Goal: Task Accomplishment & Management: Use online tool/utility

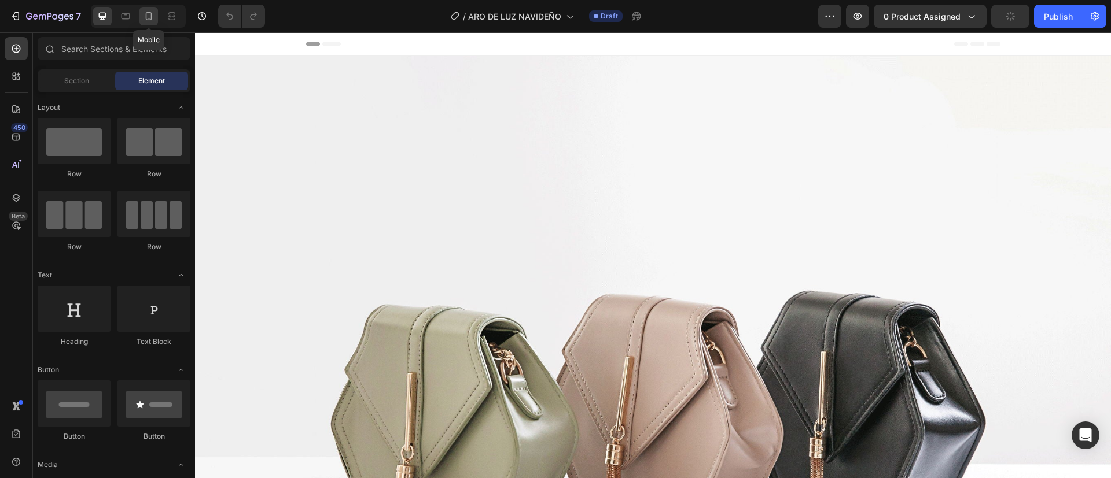
click at [143, 19] on icon at bounding box center [149, 16] width 12 height 12
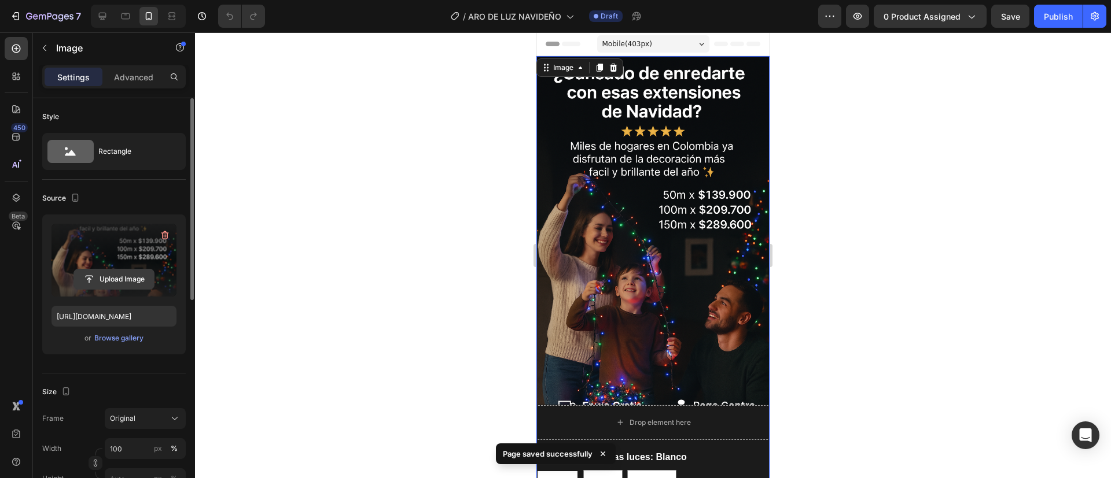
click at [125, 271] on input "file" at bounding box center [114, 280] width 80 height 20
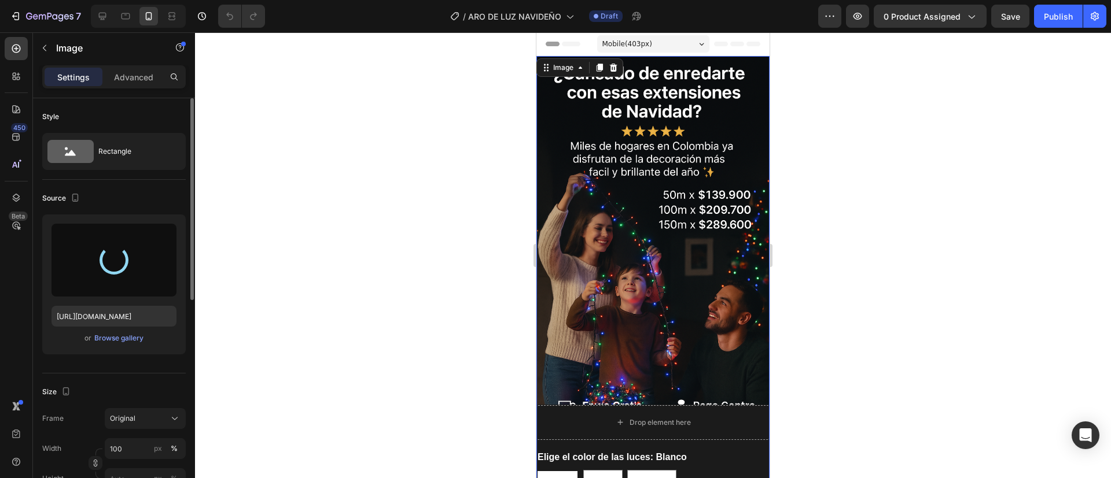
type input "https://cdn.shopify.com/s/files/1/0704/4733/3528/files/gempages_582082118830588…"
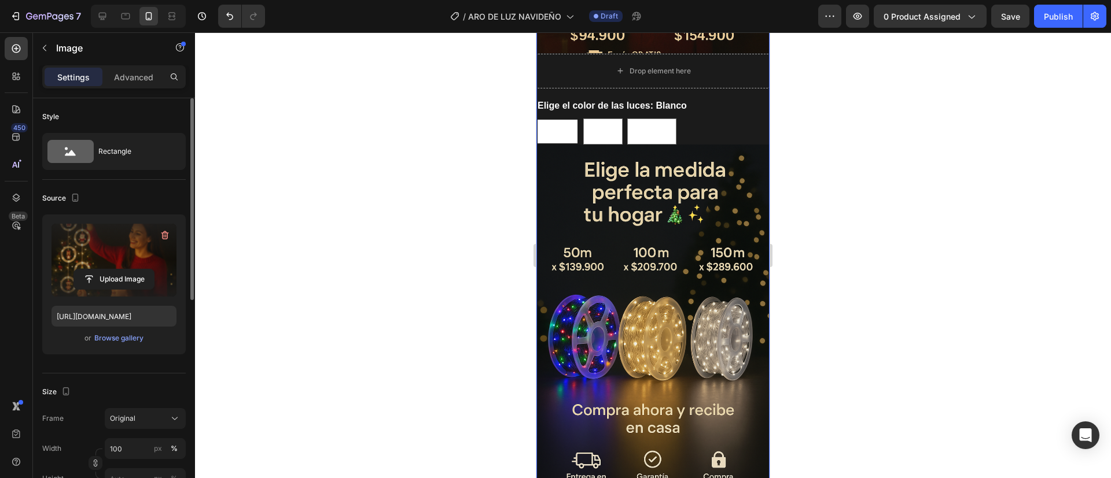
scroll to position [357, 0]
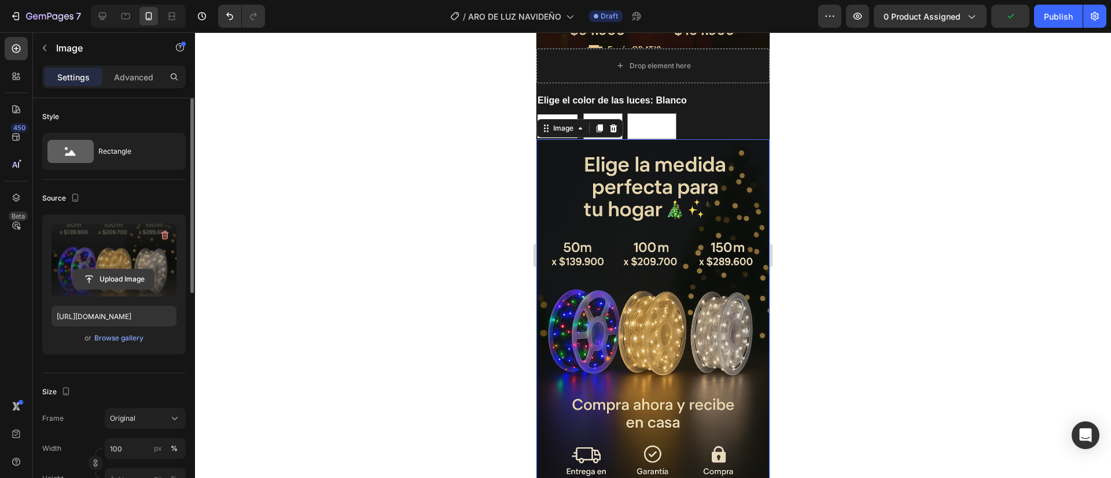
click at [132, 279] on input "file" at bounding box center [114, 280] width 80 height 20
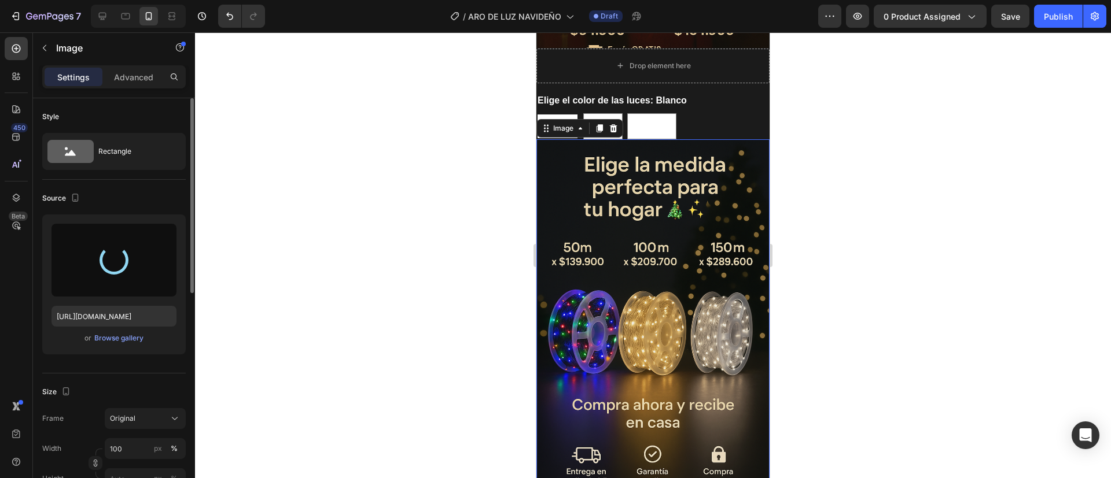
type input "https://cdn.shopify.com/s/files/1/0704/4733/3528/files/gempages_582082118830588…"
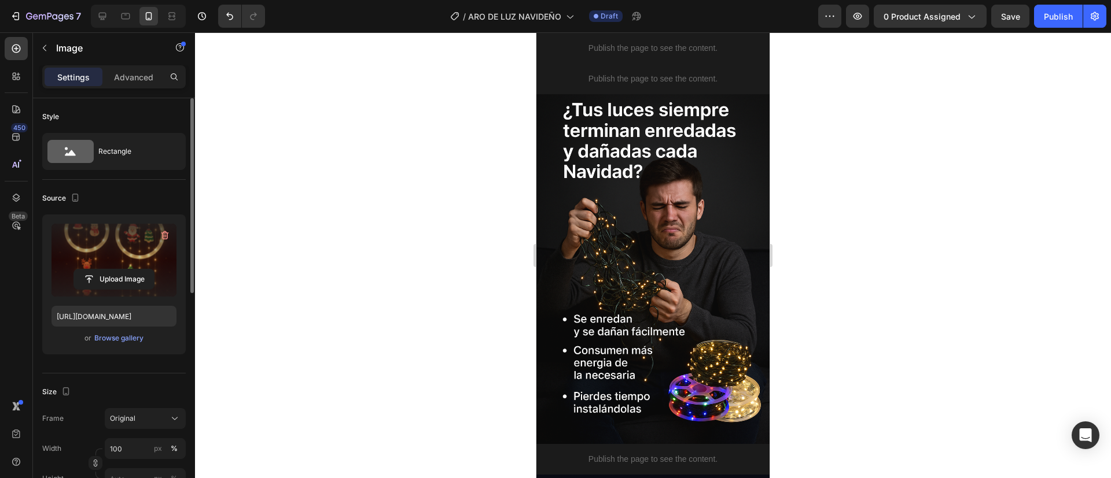
scroll to position [846, 0]
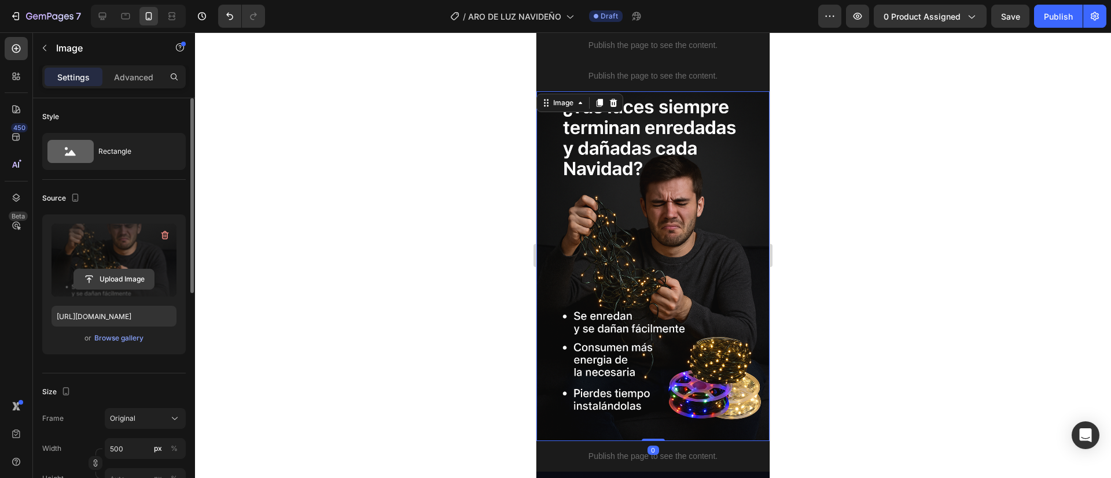
click at [112, 285] on input "file" at bounding box center [114, 280] width 80 height 20
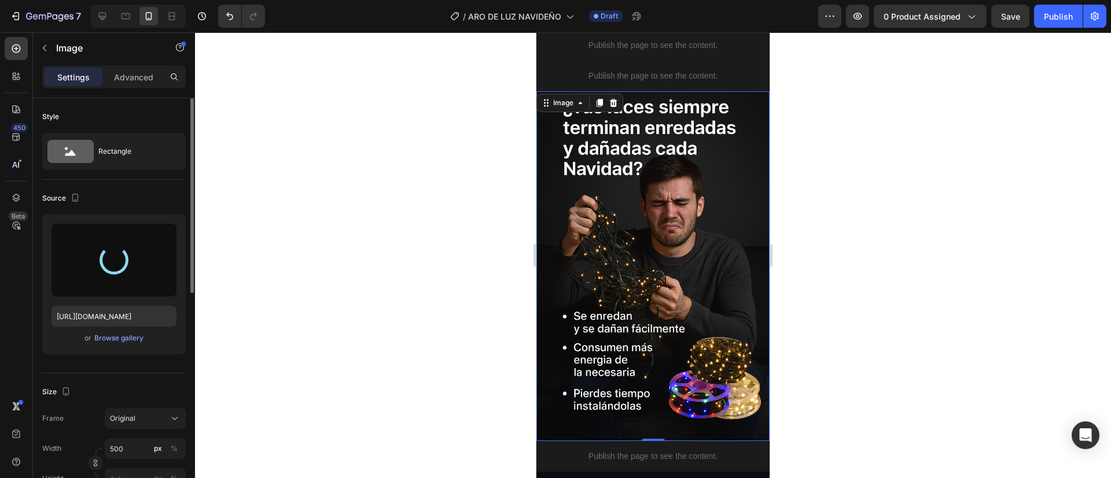
type input "https://cdn.shopify.com/s/files/1/0704/4733/3528/files/gempages_582082118830588…"
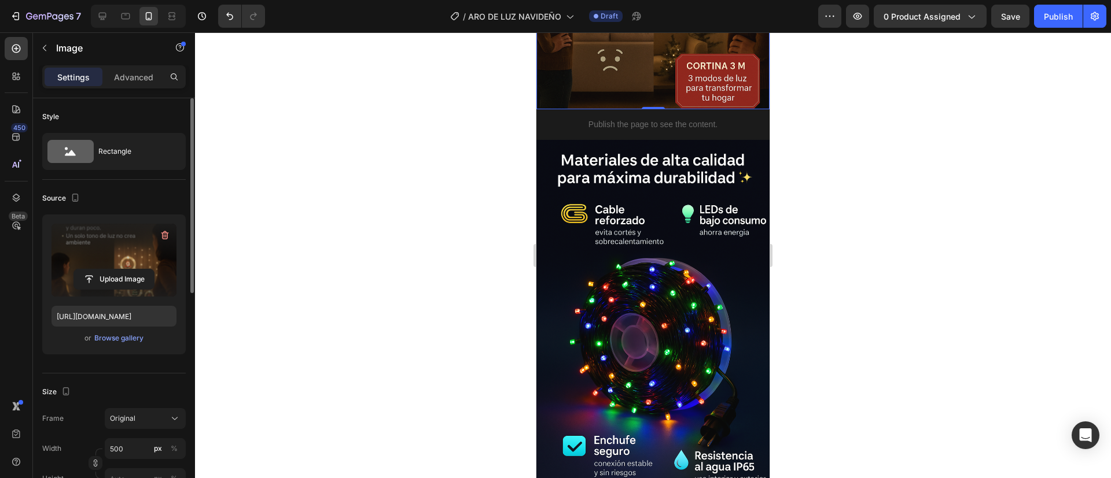
scroll to position [1180, 0]
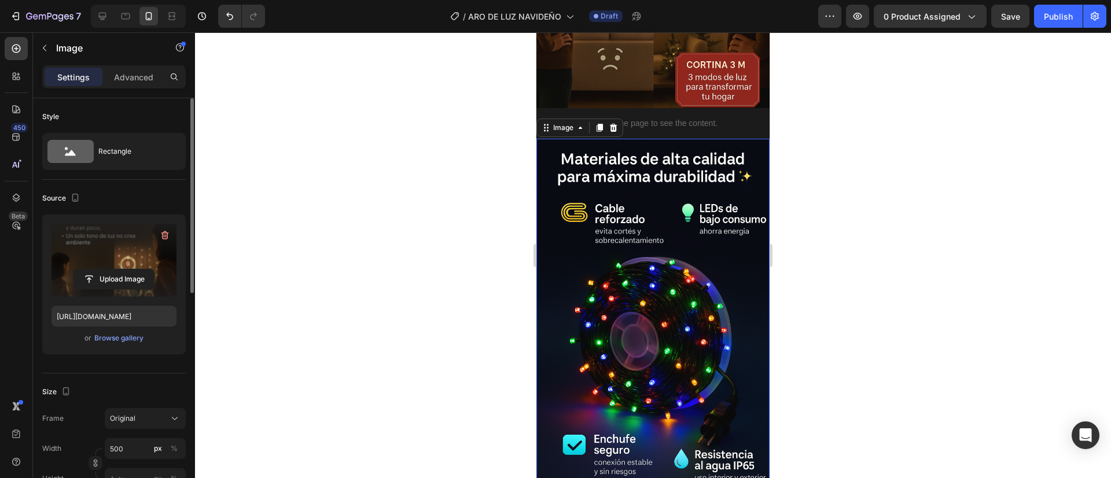
click at [631, 219] on img at bounding box center [652, 314] width 233 height 350
click at [120, 276] on input "file" at bounding box center [114, 280] width 80 height 20
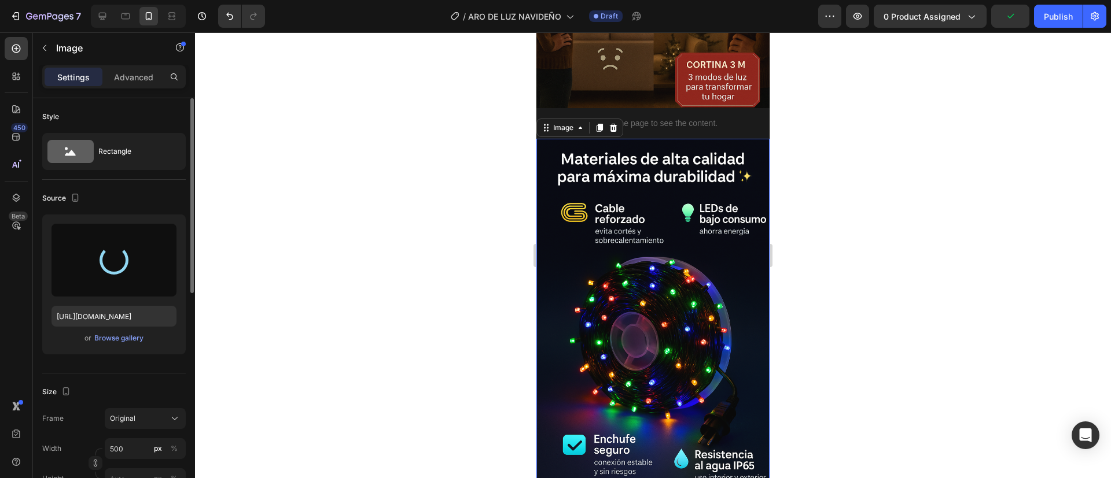
type input "https://cdn.shopify.com/s/files/1/0704/4733/3528/files/gempages_582082118830588…"
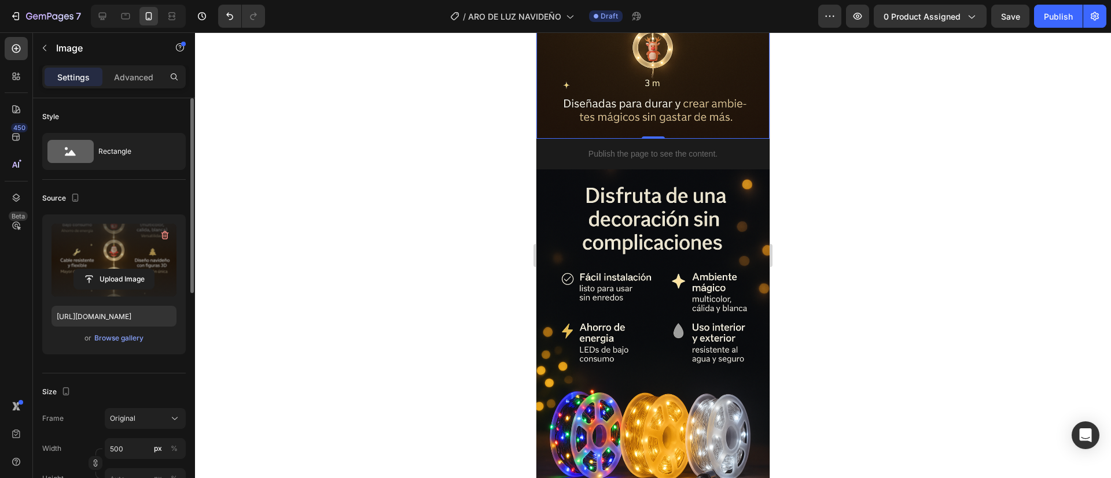
scroll to position [1530, 0]
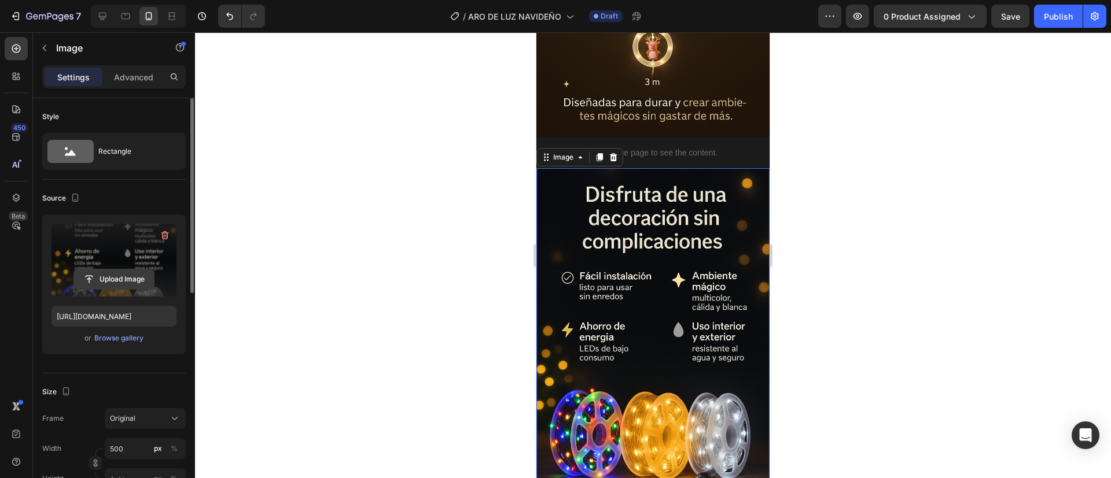
click at [85, 281] on input "file" at bounding box center [114, 280] width 80 height 20
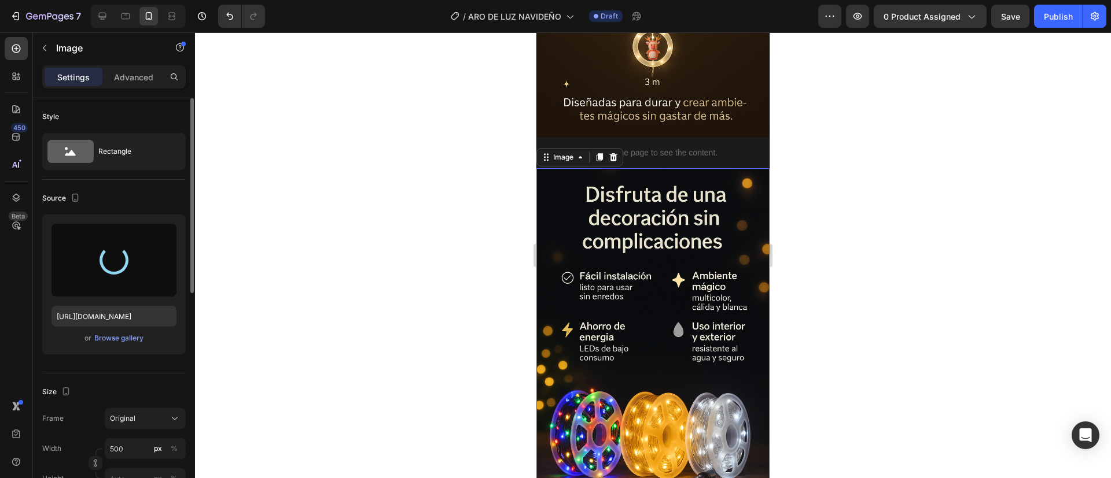
type input "https://cdn.shopify.com/s/files/1/0704/4733/3528/files/gempages_582082118830588…"
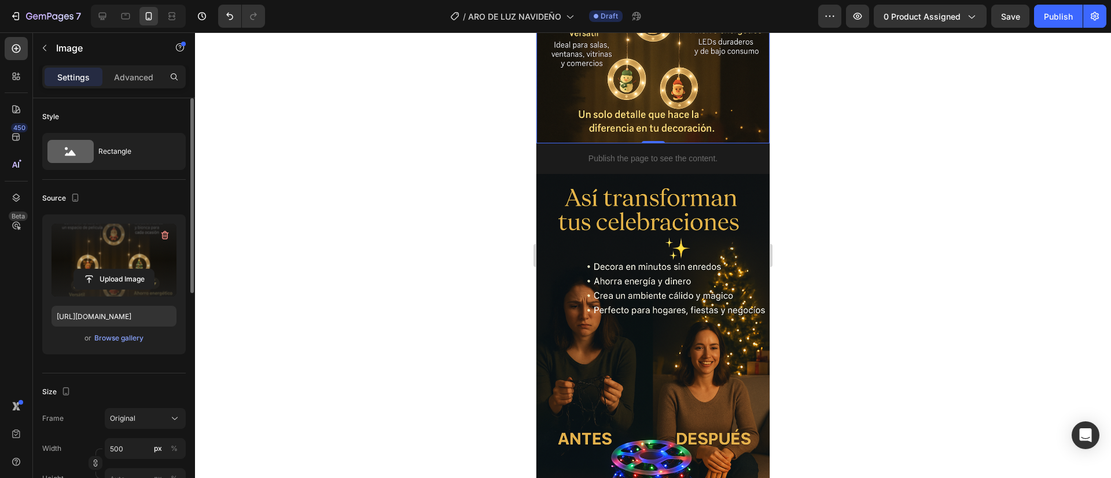
scroll to position [1911, 0]
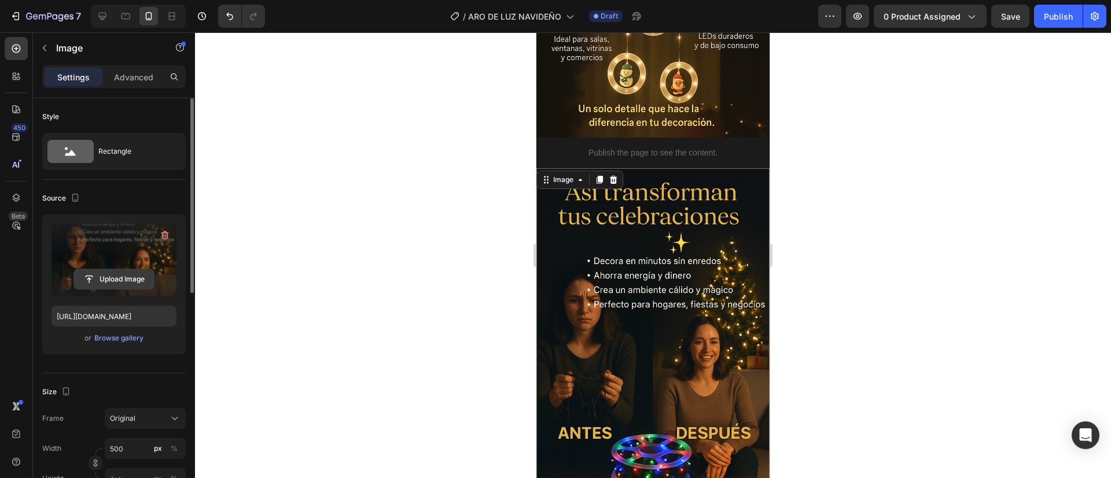
click at [114, 274] on input "file" at bounding box center [114, 280] width 80 height 20
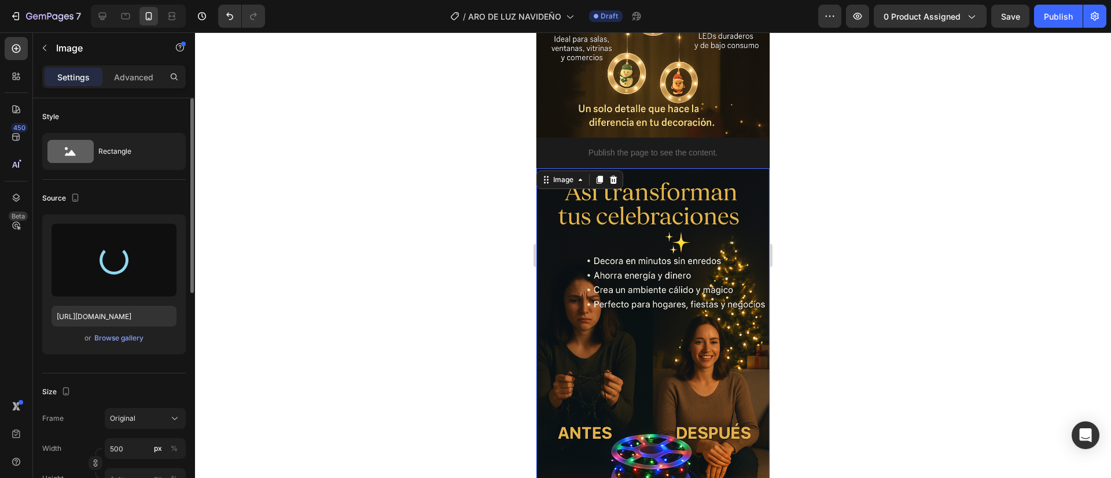
type input "https://cdn.shopify.com/s/files/1/0704/4733/3528/files/gempages_582082118830588…"
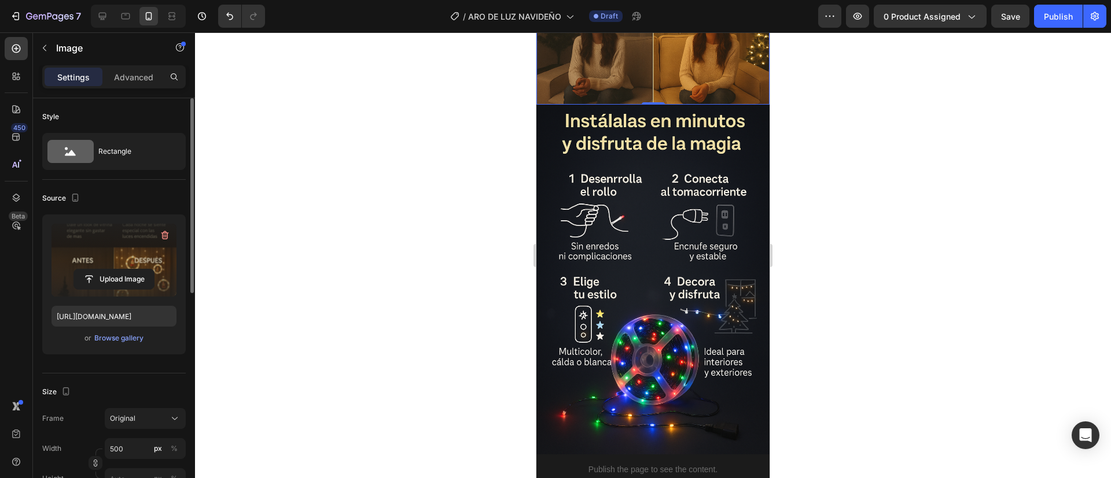
scroll to position [2256, 0]
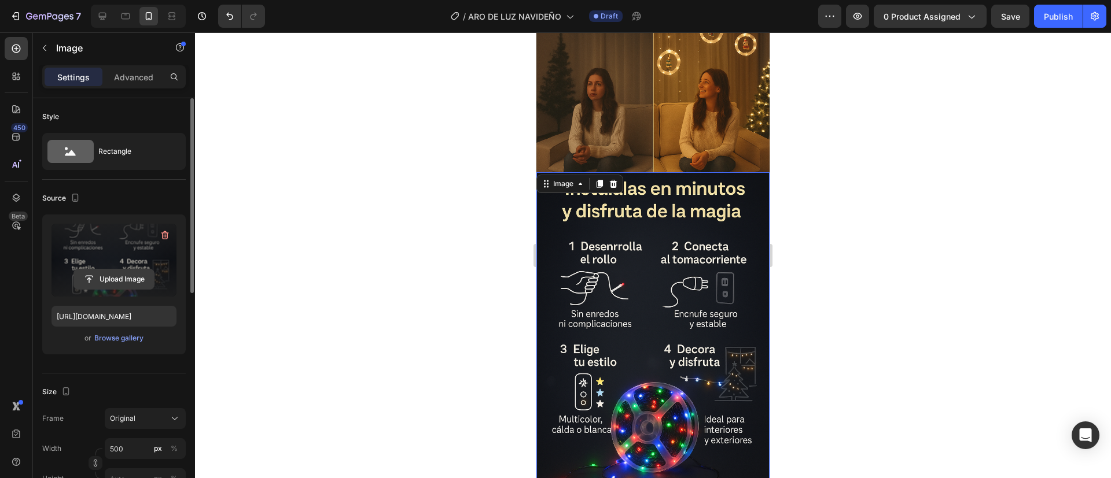
click at [103, 277] on input "file" at bounding box center [114, 280] width 80 height 20
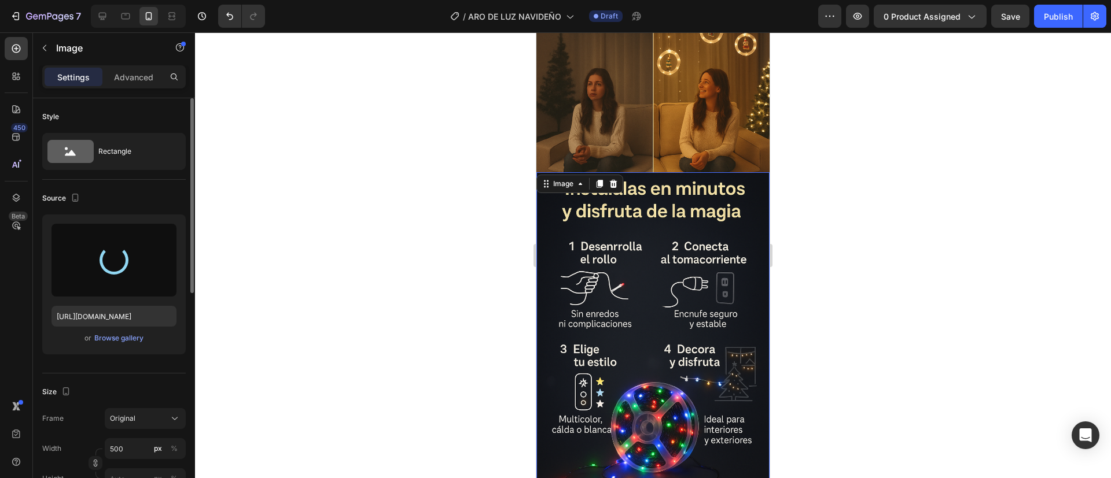
type input "https://cdn.shopify.com/s/files/1/0704/4733/3528/files/gempages_582082118830588…"
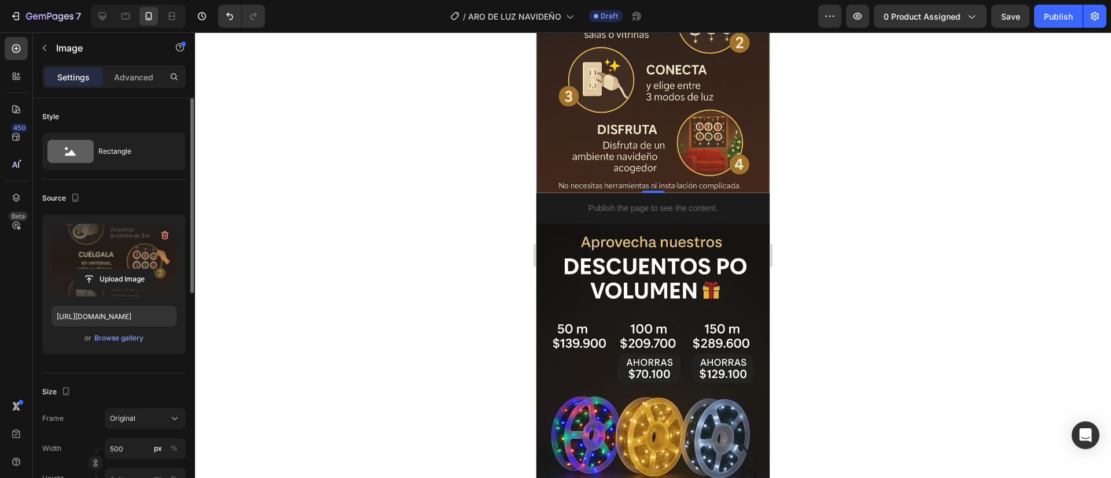
scroll to position [2660, 0]
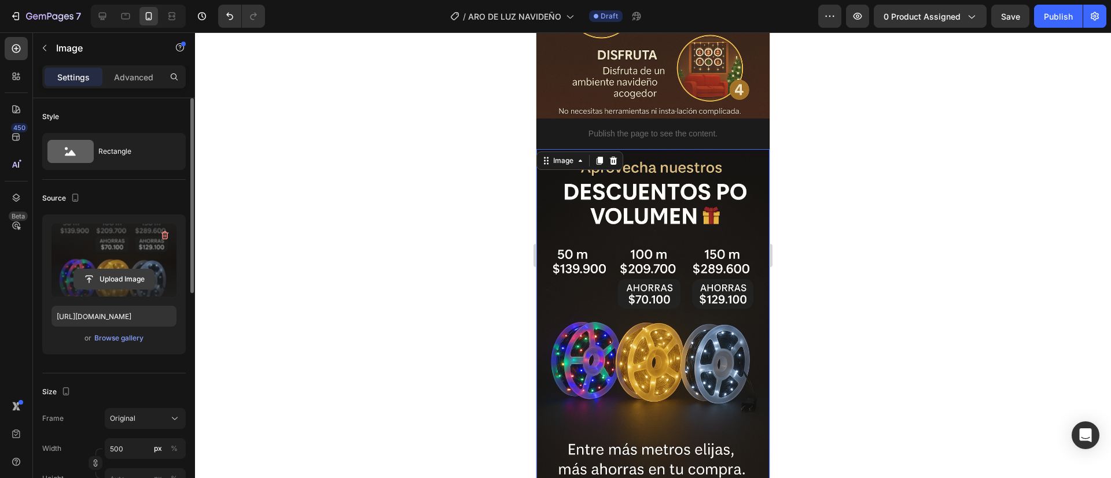
click at [100, 278] on input "file" at bounding box center [114, 280] width 80 height 20
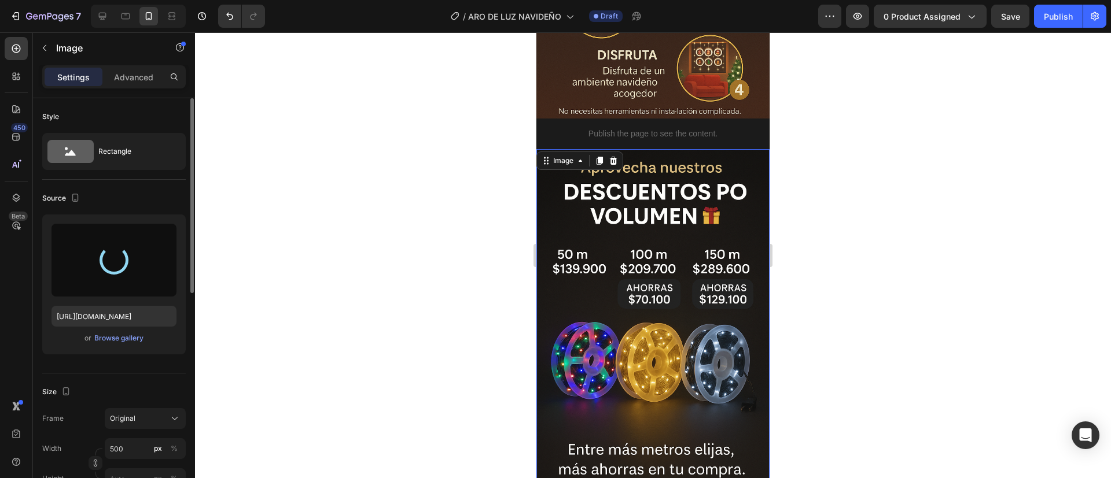
type input "https://cdn.shopify.com/s/files/1/0704/4733/3528/files/gempages_582082118830588…"
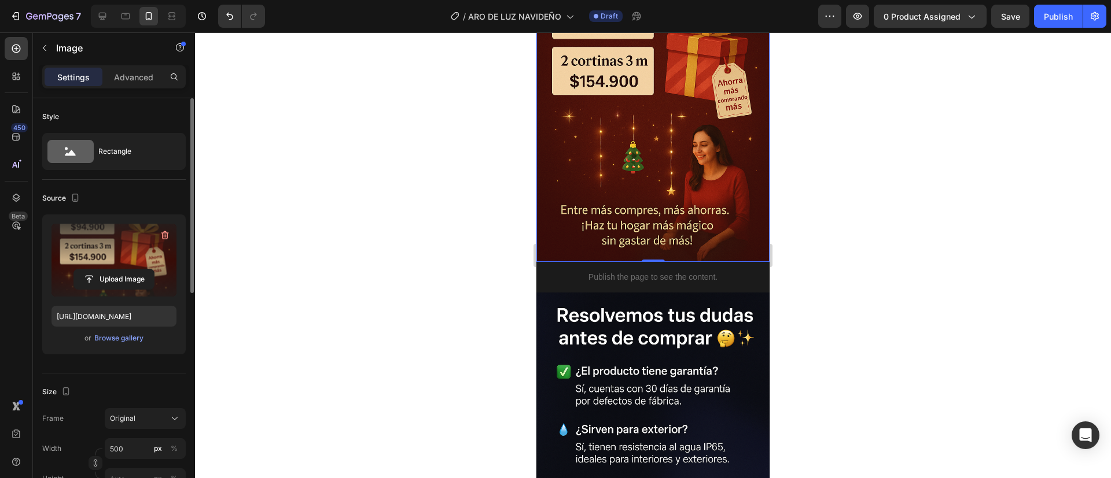
scroll to position [2896, 0]
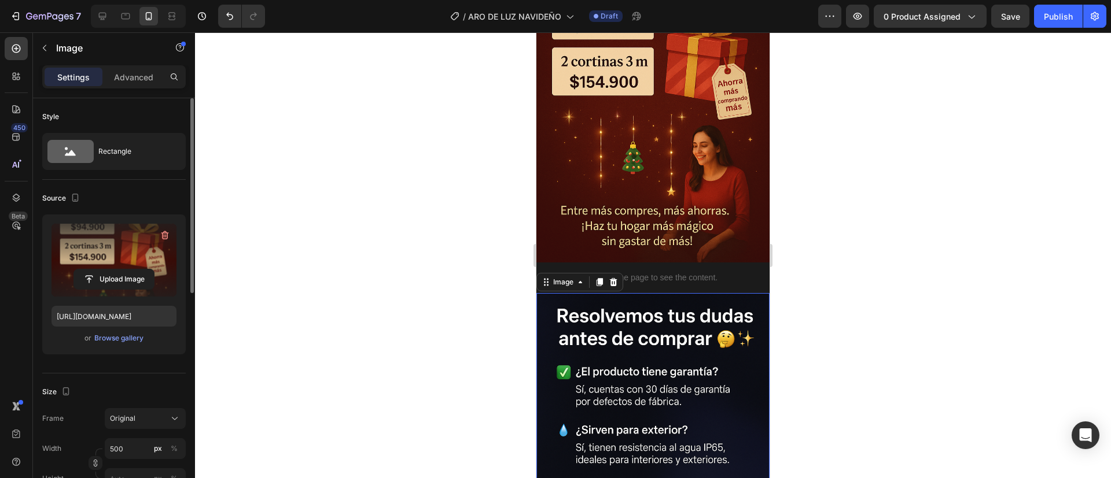
click at [673, 293] on img at bounding box center [652, 468] width 233 height 350
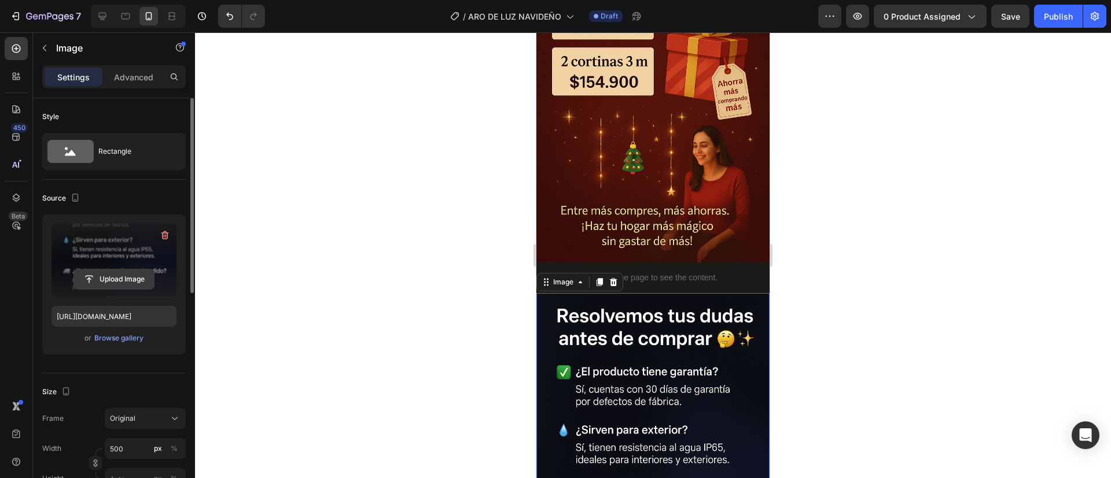
click at [119, 286] on input "file" at bounding box center [114, 280] width 80 height 20
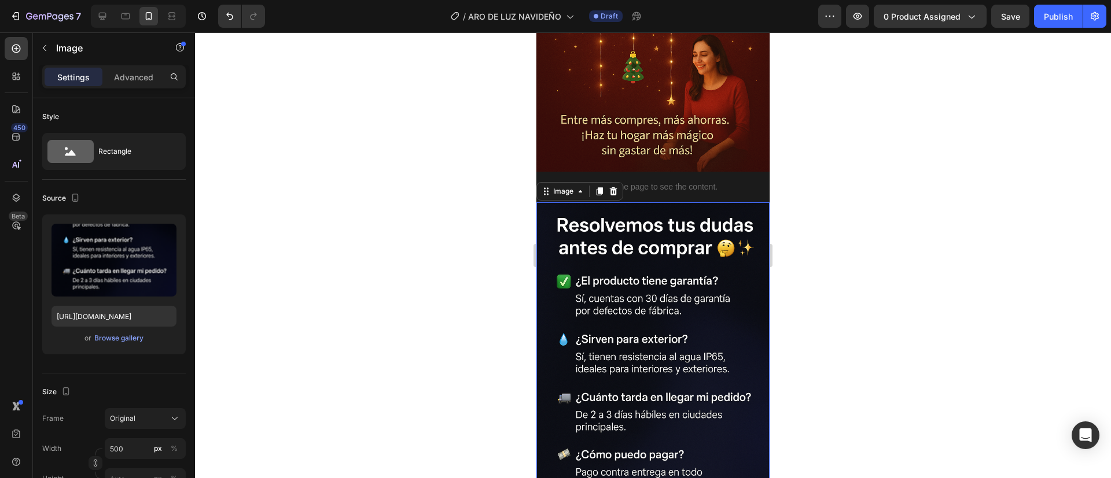
scroll to position [2985, 0]
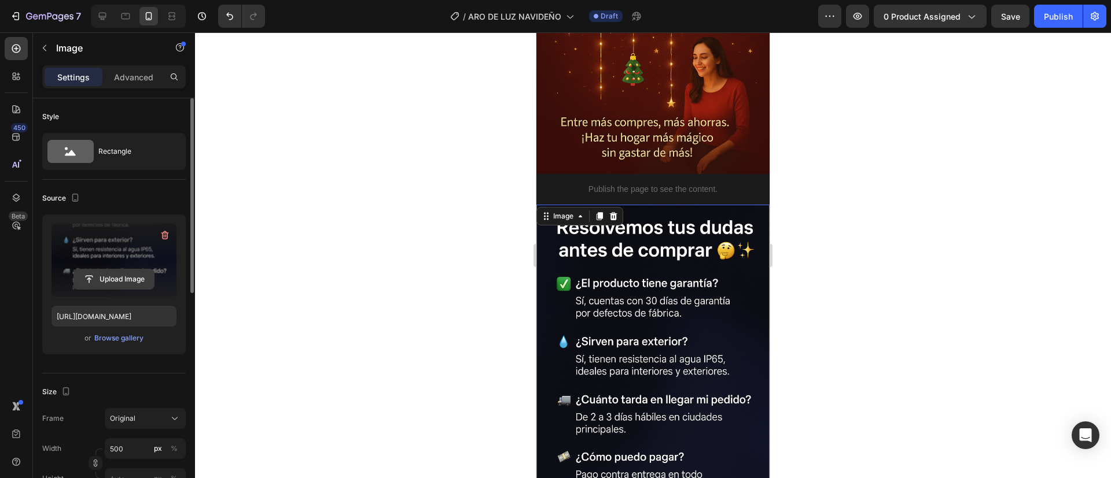
click at [122, 278] on input "file" at bounding box center [114, 280] width 80 height 20
type input "https://cdn.shopify.com/s/files/1/0704/4733/3528/files/gempages_582082118830588…"
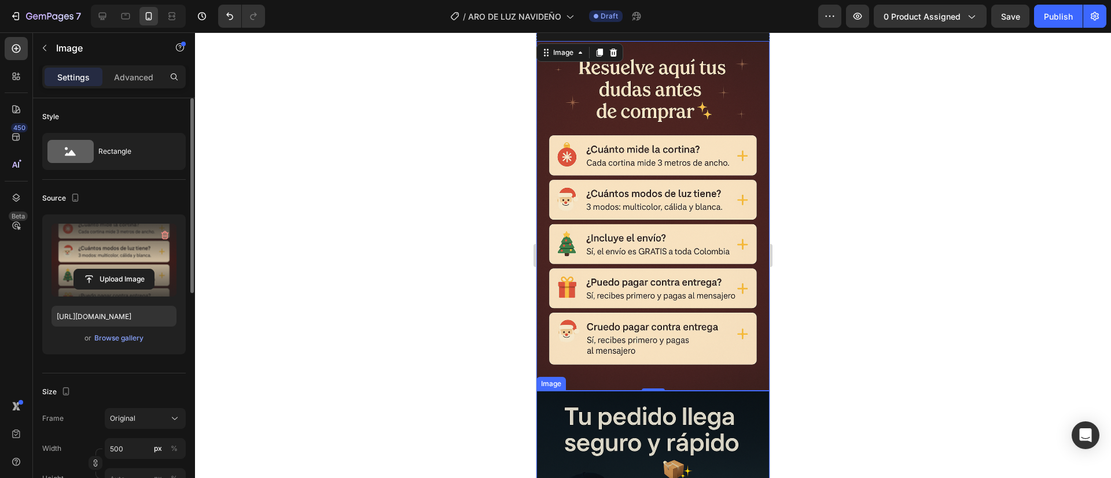
scroll to position [3150, 0]
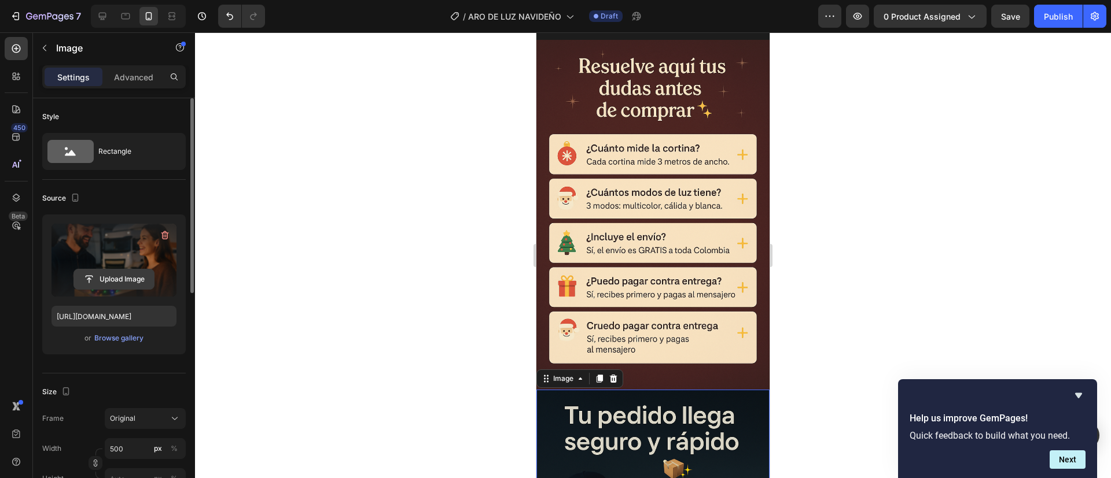
click at [134, 279] on input "file" at bounding box center [114, 280] width 80 height 20
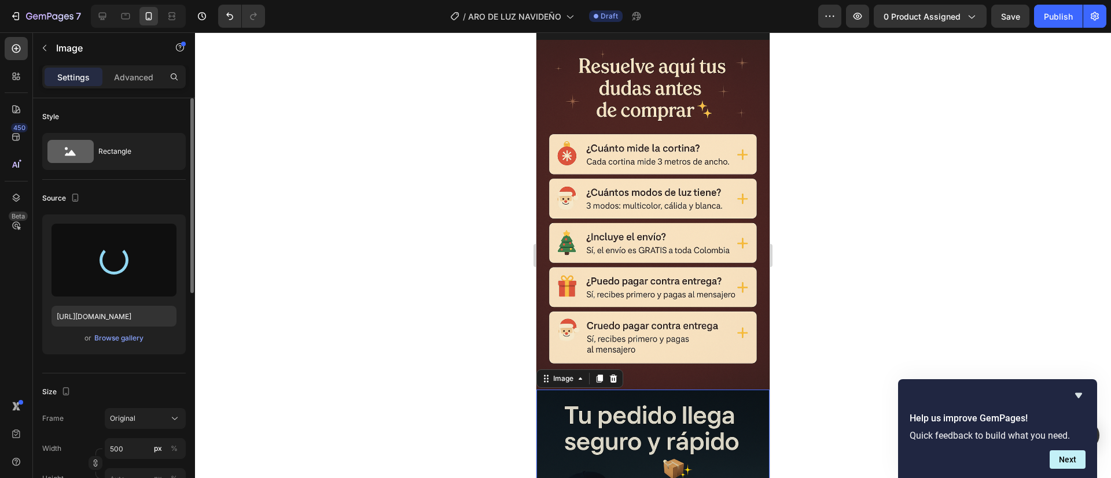
type input "https://cdn.shopify.com/s/files/1/0704/4733/3528/files/gempages_582082118830588…"
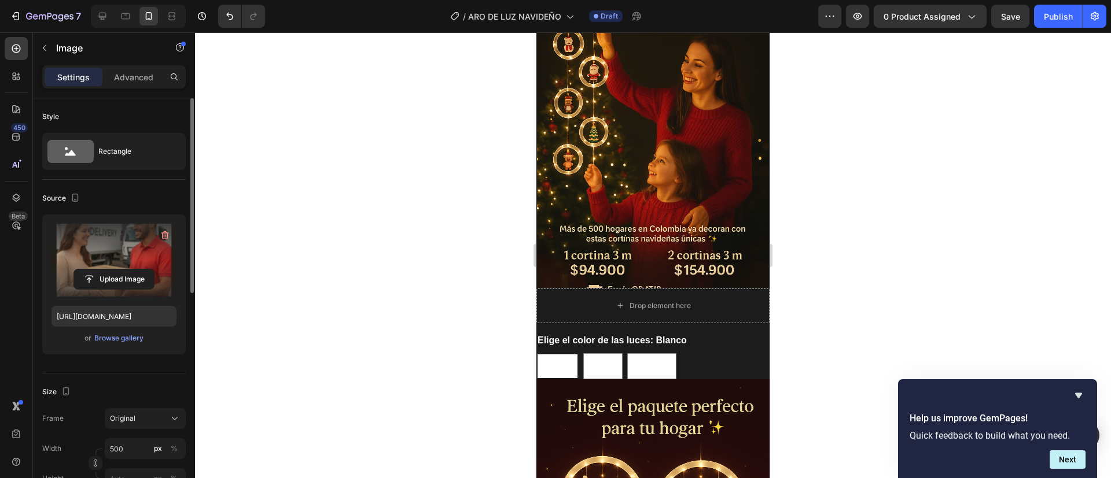
scroll to position [0, 0]
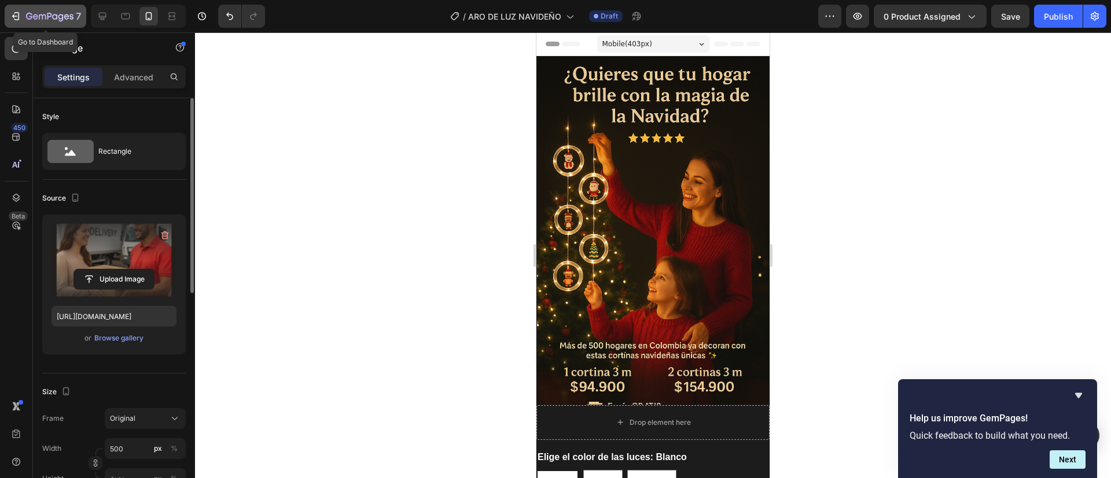
click at [47, 19] on icon "button" at bounding box center [49, 16] width 5 height 7
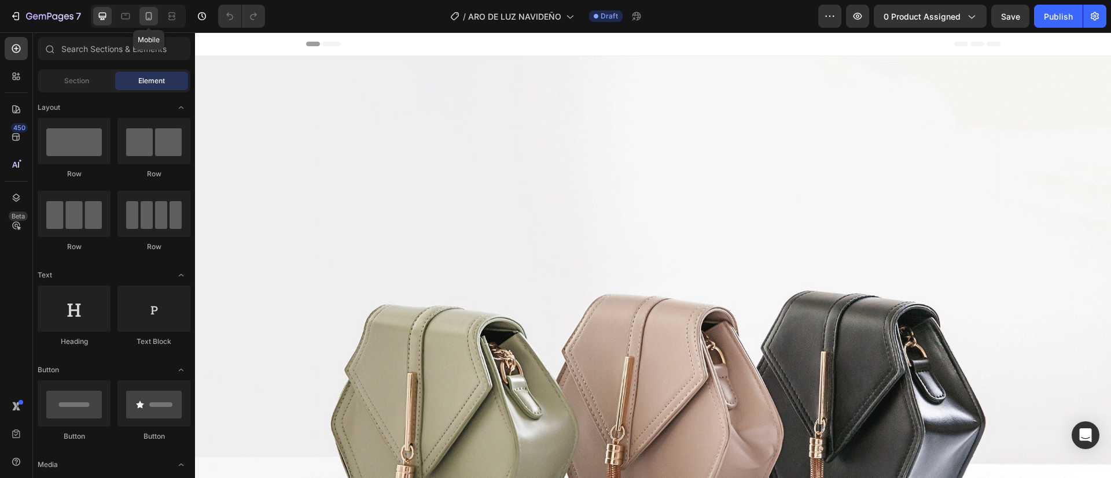
click at [153, 17] on icon at bounding box center [149, 16] width 12 height 12
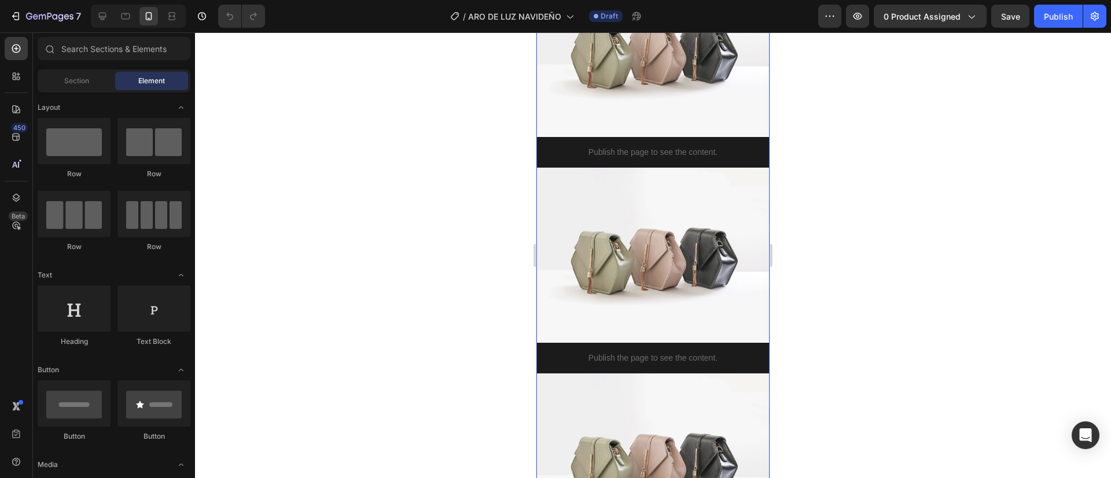
scroll to position [659, 0]
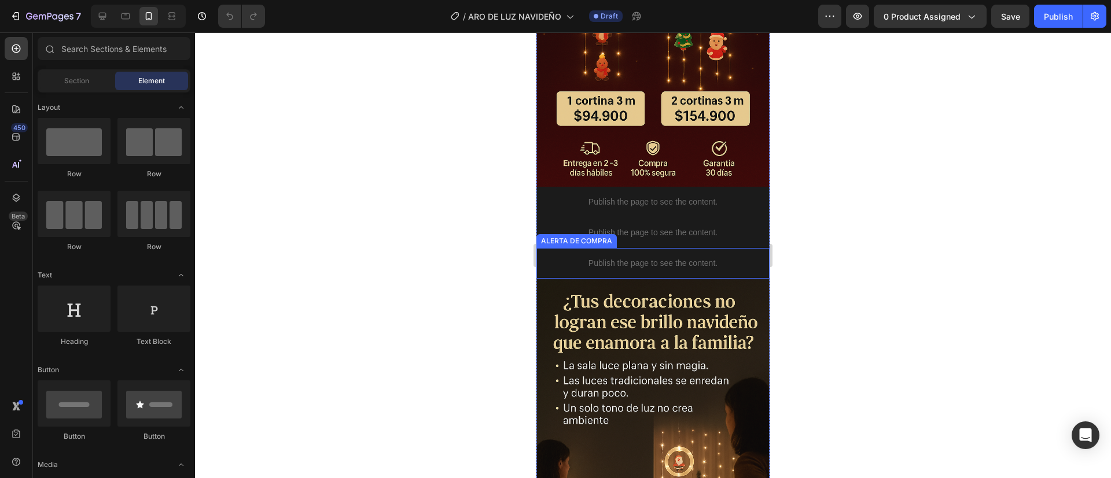
click at [629, 257] on p "Publish the page to see the content." at bounding box center [652, 263] width 233 height 12
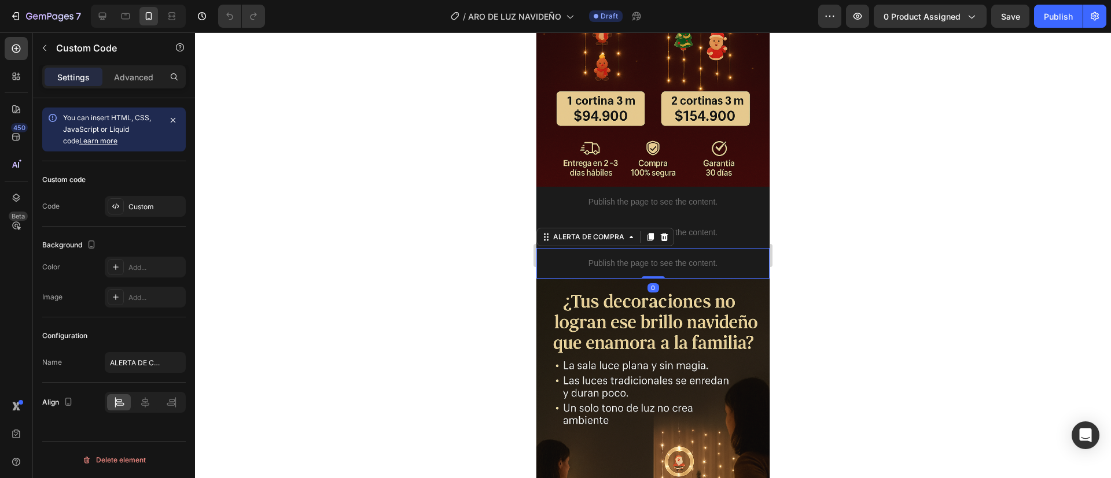
click at [629, 257] on p "Publish the page to see the content." at bounding box center [652, 263] width 233 height 12
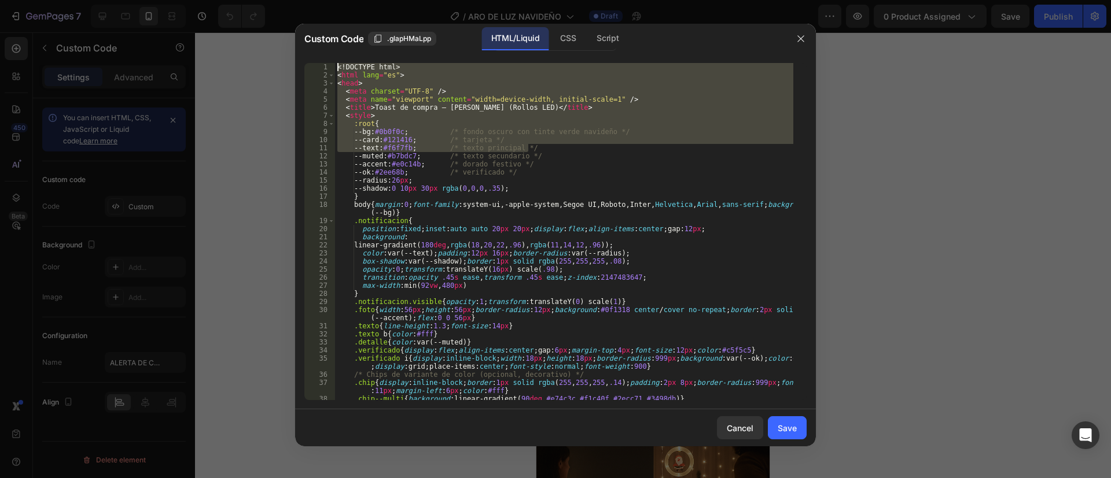
drag, startPoint x: 688, startPoint y: 150, endPoint x: 707, endPoint y: -39, distance: 190.7
click at [707, 0] on html "7 Version history / ARO DE LUZ NAVIDEÑO Draft Preview 0 product assigned Save P…" at bounding box center [555, 0] width 1111 height 0
type textarea "<!DOCTYPE html> <html lang="es">"
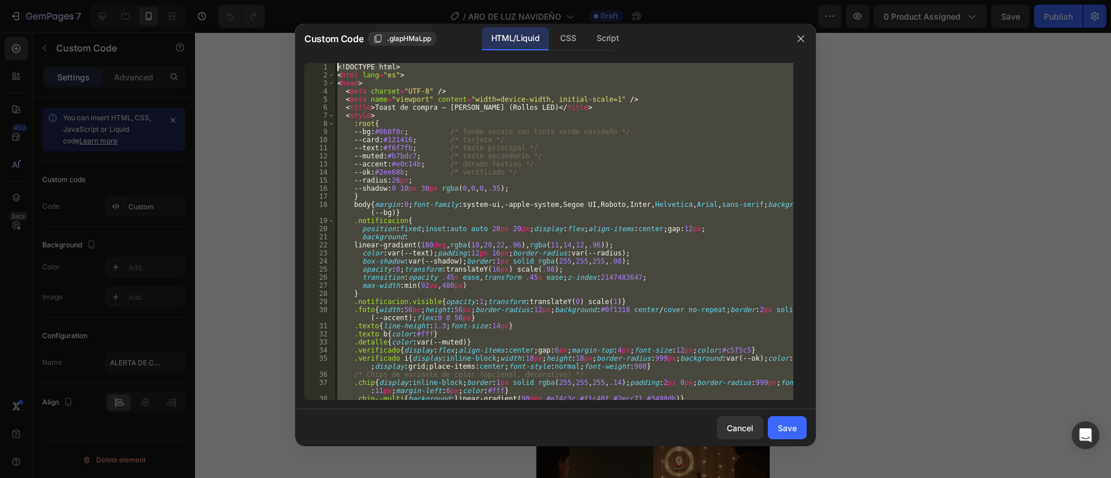
scroll to position [0, 0]
drag, startPoint x: 384, startPoint y: 381, endPoint x: 353, endPoint y: 36, distance: 346.2
click at [353, 36] on div "Custom Code .glapHMaLpp HTML/Liquid CSS Script <!DOCTYPE html> <html lang="es">…" at bounding box center [555, 235] width 521 height 423
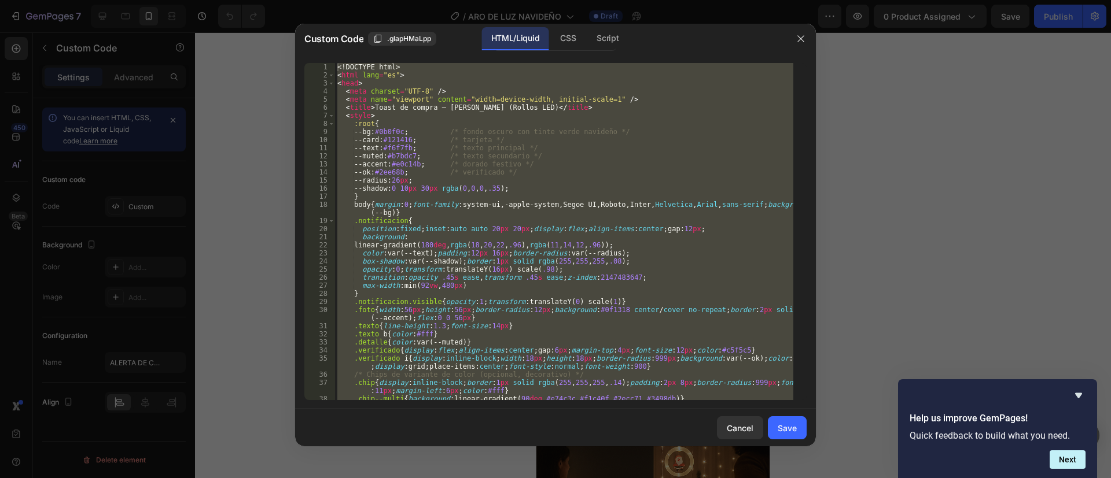
click at [910, 90] on div at bounding box center [555, 239] width 1111 height 478
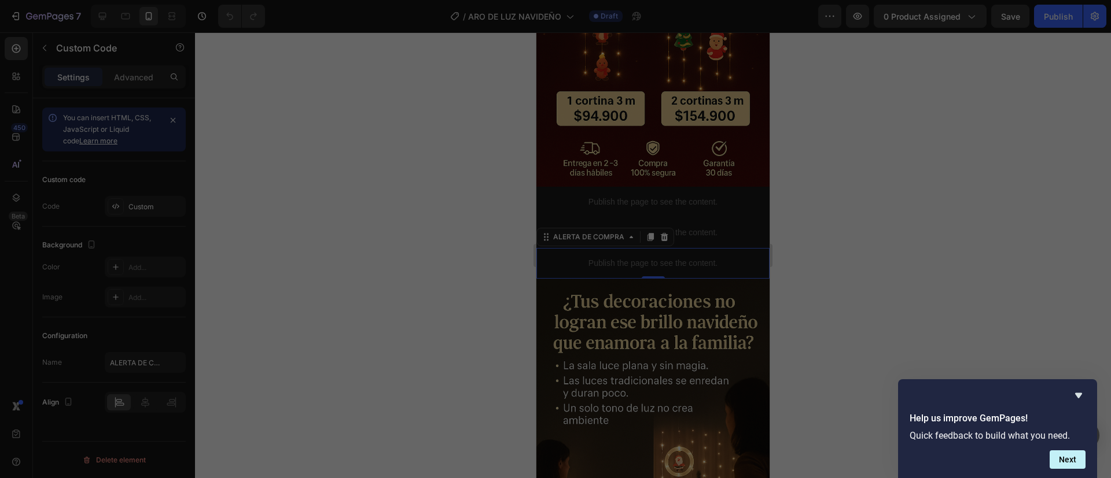
click at [910, 90] on div at bounding box center [653, 255] width 916 height 446
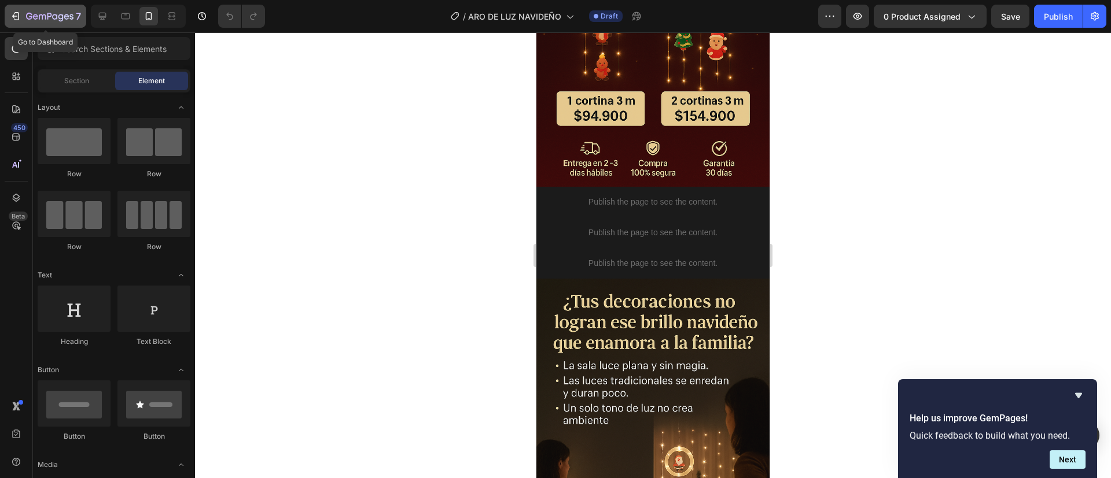
click at [58, 21] on icon "button" at bounding box center [49, 17] width 47 height 10
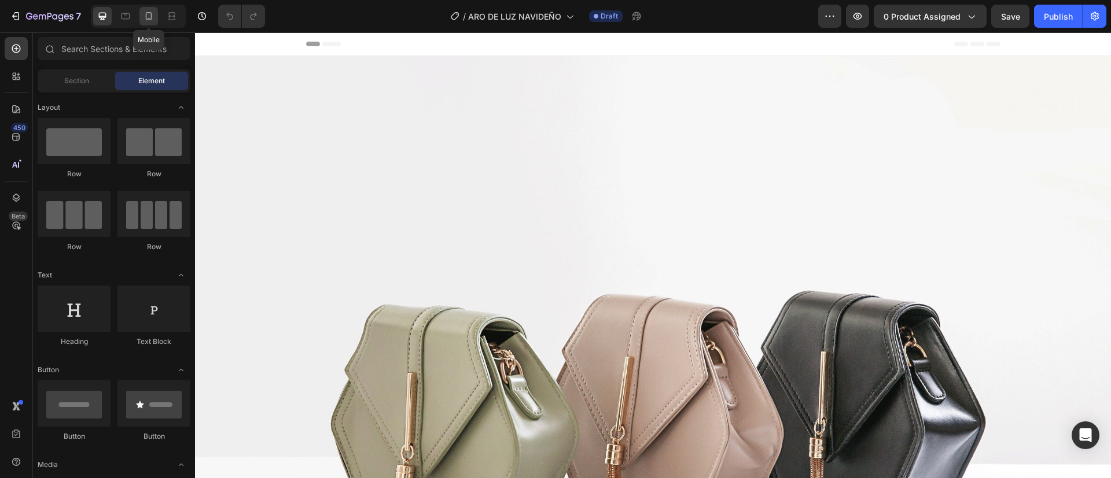
click at [154, 19] on icon at bounding box center [149, 16] width 12 height 12
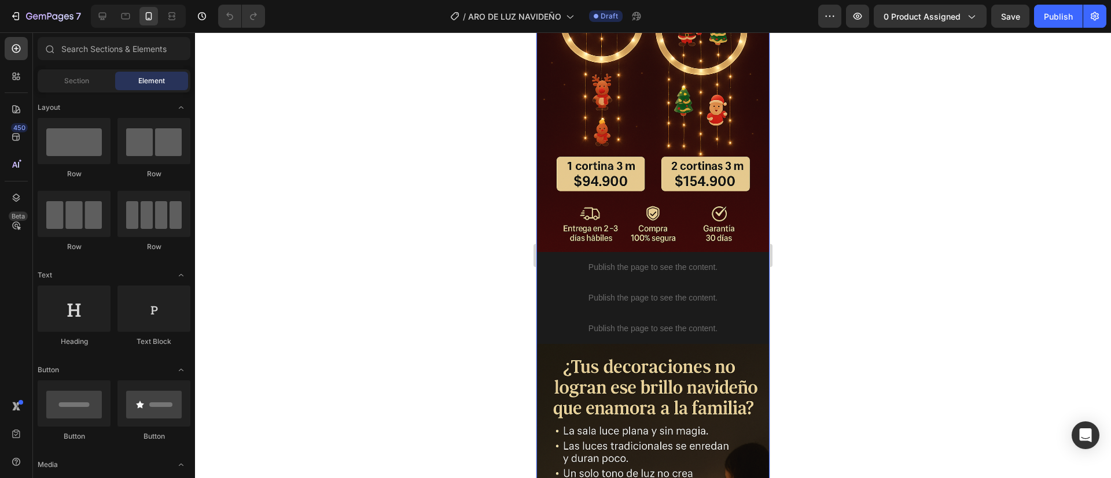
scroll to position [595, 0]
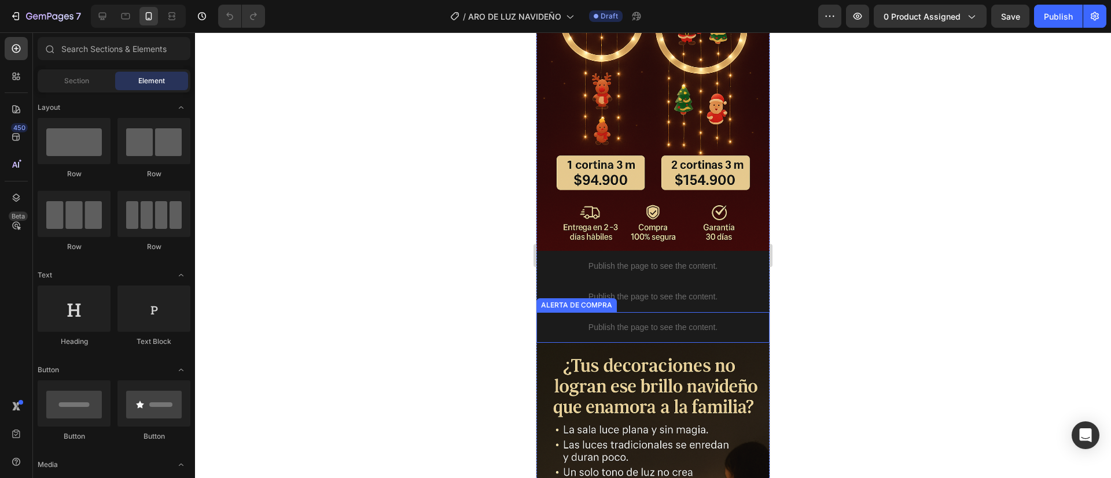
click at [636, 322] on p "Publish the page to see the content." at bounding box center [652, 328] width 233 height 12
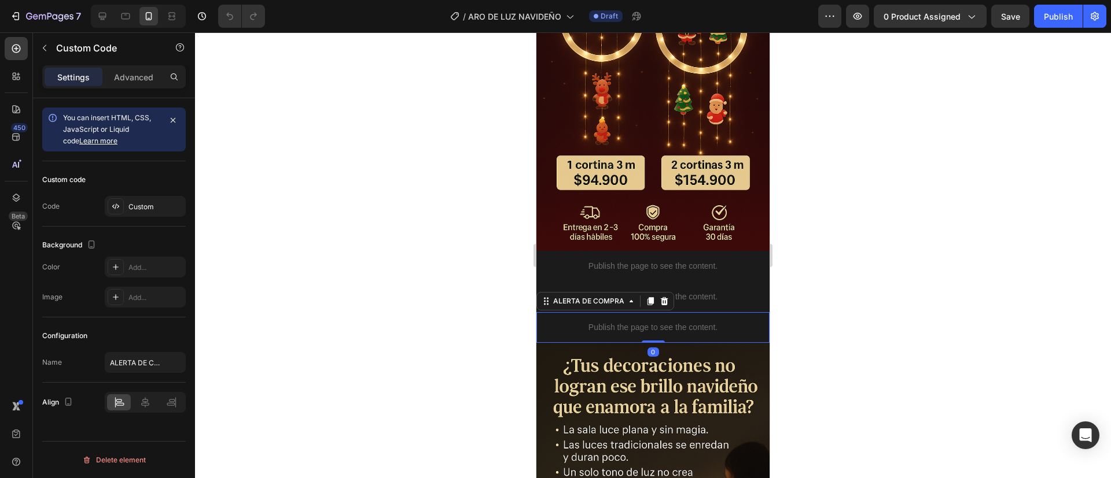
click at [636, 322] on p "Publish the page to see the content." at bounding box center [652, 328] width 233 height 12
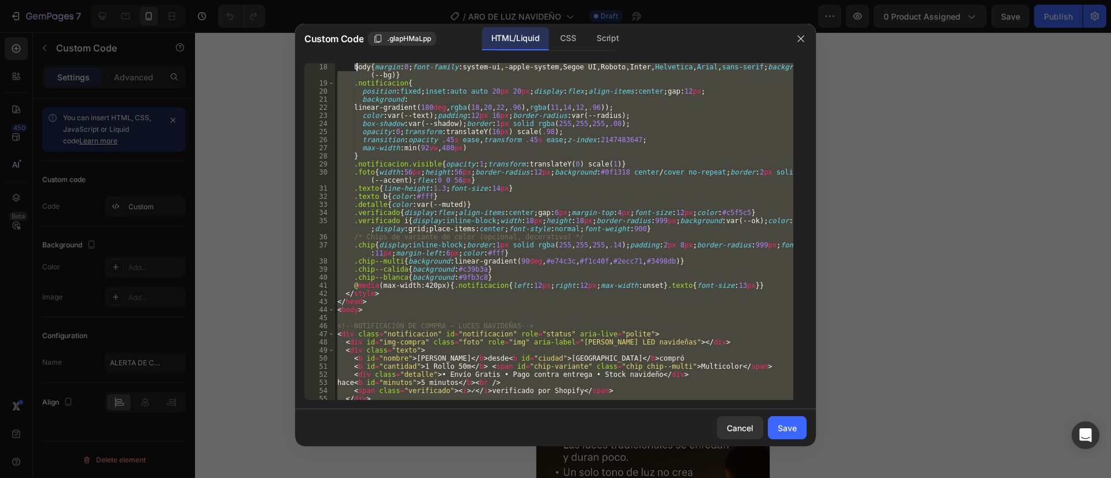
scroll to position [0, 0]
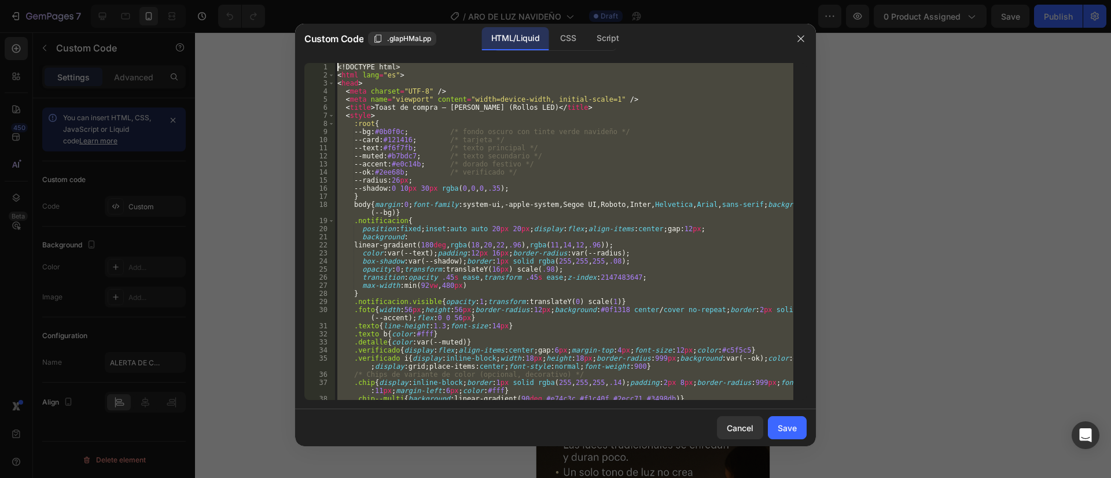
drag, startPoint x: 406, startPoint y: 386, endPoint x: 356, endPoint y: -10, distance: 400.1
click at [356, 0] on html "7 Version history / ARO DE LUZ NAVIDEÑO Draft Preview 0 product assigned Save P…" at bounding box center [555, 0] width 1111 height 0
type textarea "<!DOCTYPE html> <html lang="es">"
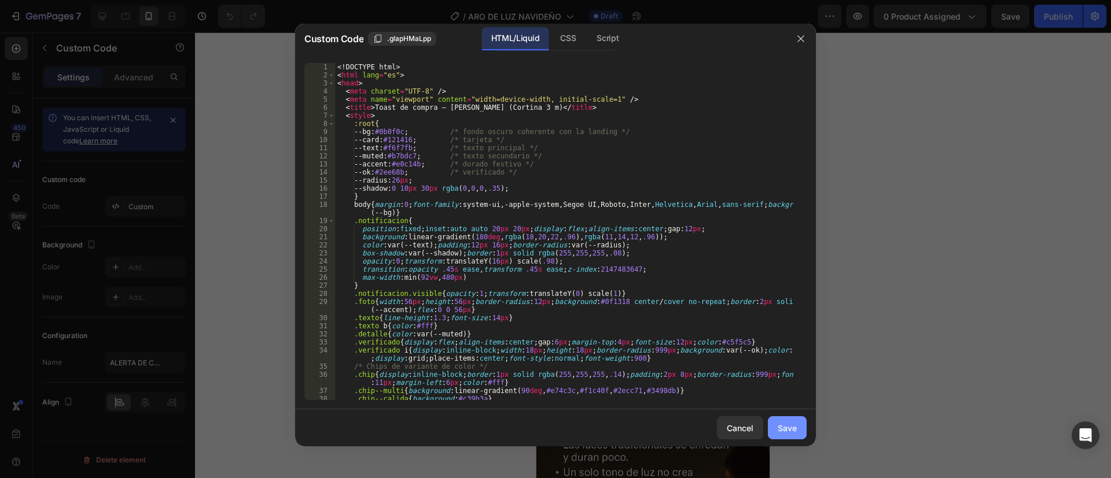
click at [797, 425] on button "Save" at bounding box center [787, 428] width 39 height 23
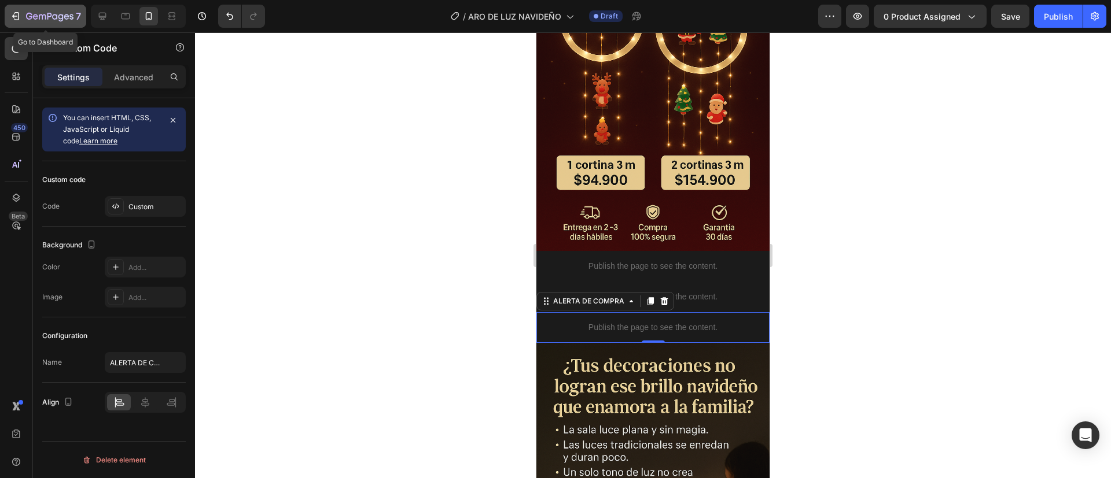
click at [53, 13] on icon "button" at bounding box center [49, 17] width 47 height 10
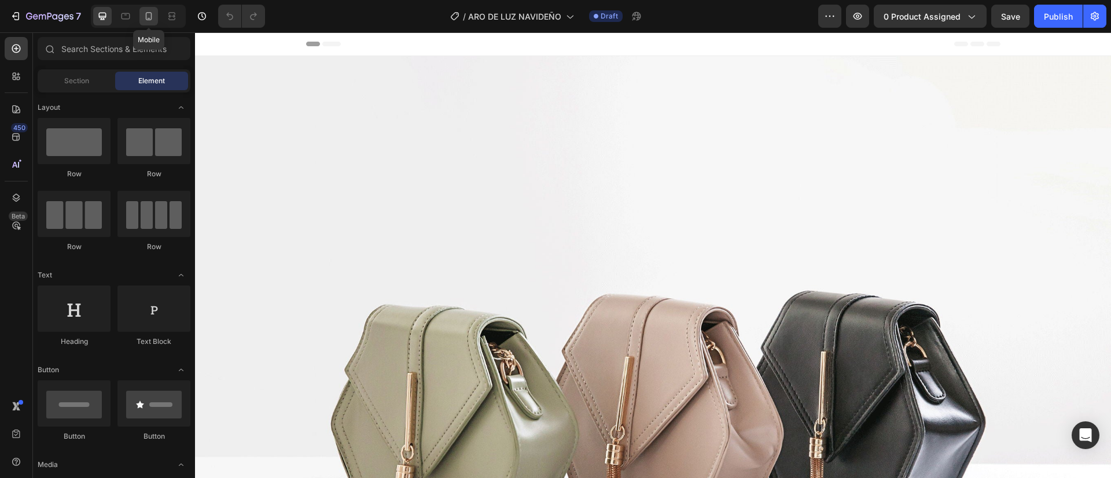
click at [153, 16] on icon at bounding box center [149, 16] width 12 height 12
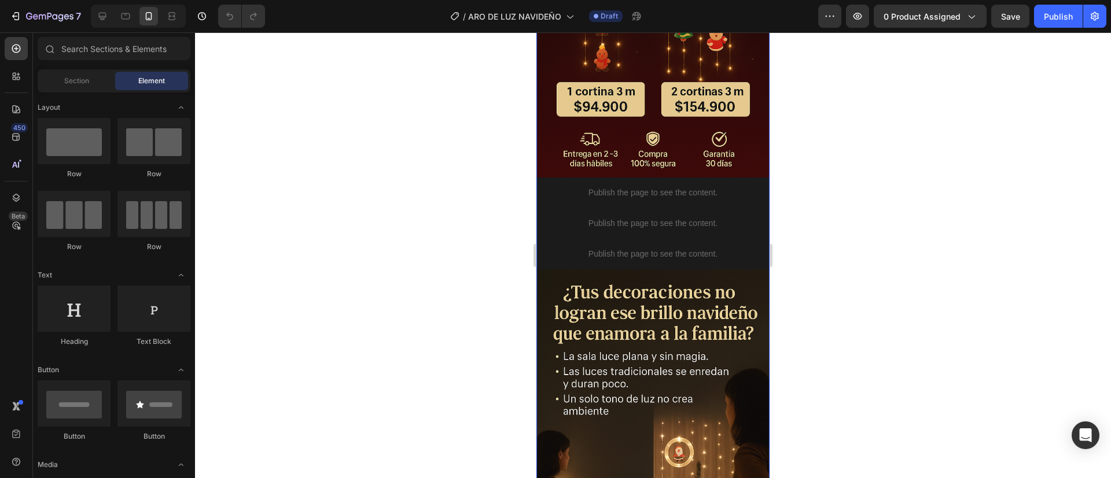
scroll to position [669, 0]
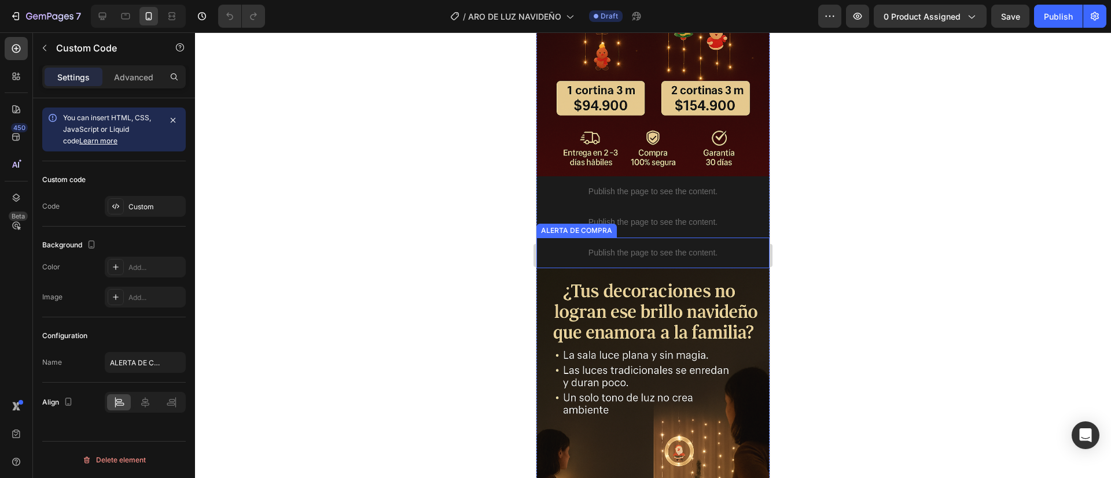
click at [647, 238] on div "Publish the page to see the content." at bounding box center [652, 253] width 233 height 31
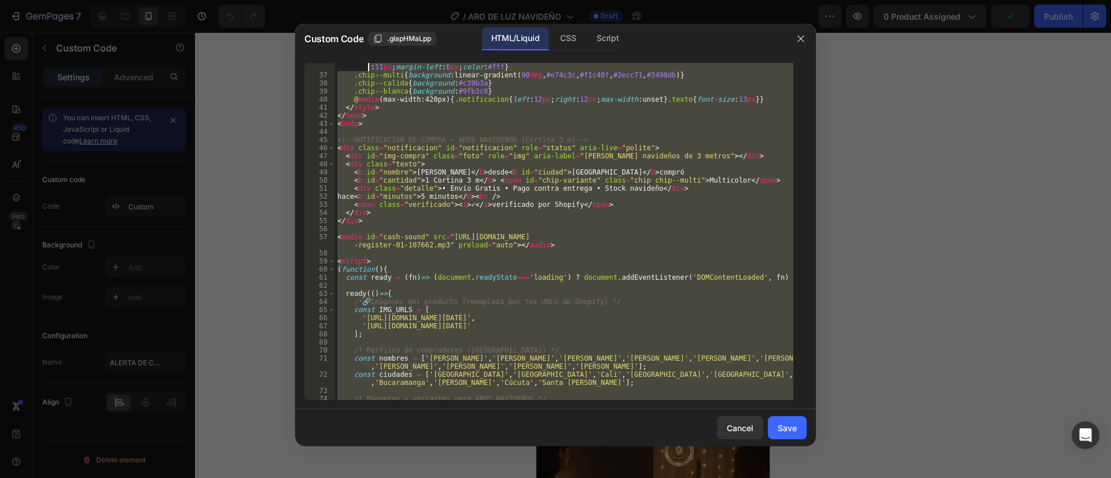
scroll to position [0, 0]
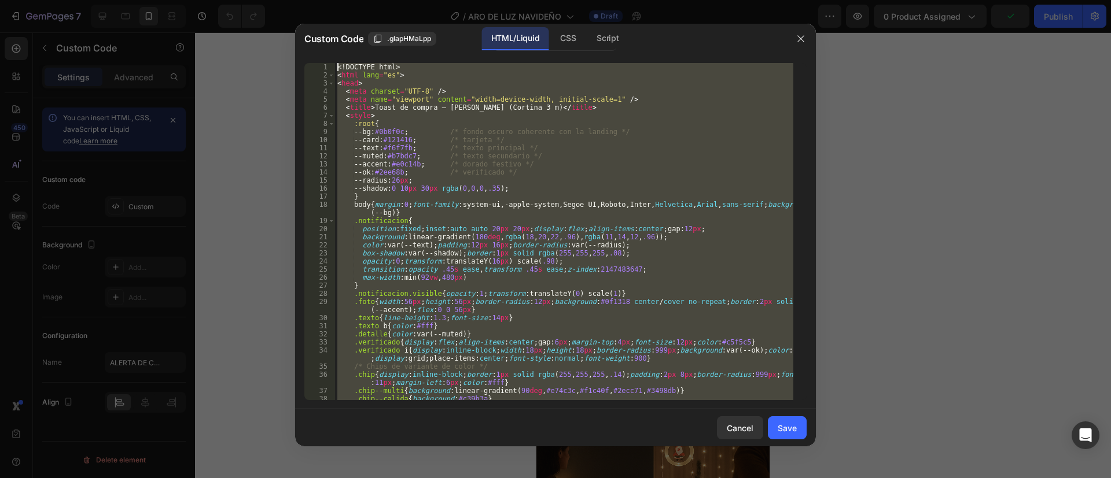
drag, startPoint x: 401, startPoint y: 391, endPoint x: 315, endPoint y: -13, distance: 412.9
click at [315, 0] on html "7 Version history / ARO DE LUZ NAVIDEÑO Draft Preview 0 product assigned Publis…" at bounding box center [555, 0] width 1111 height 0
type textarea "<!DOCTYPE html> <html lang="es">"
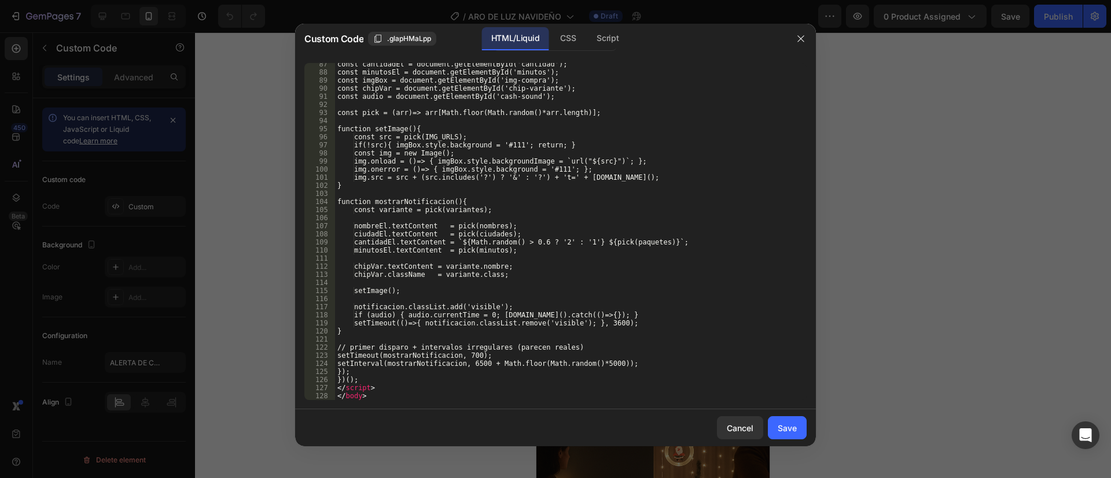
scroll to position [772, 0]
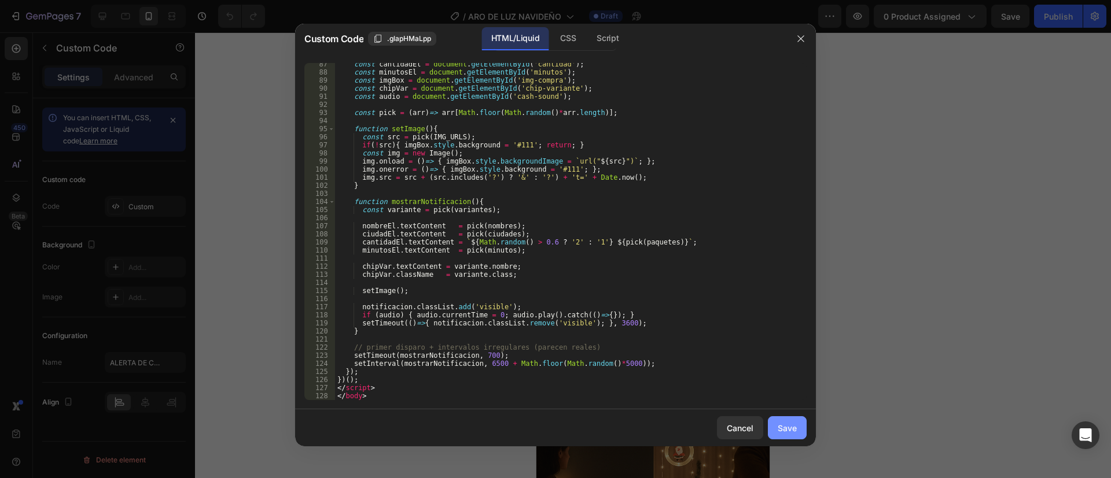
click at [794, 419] on button "Save" at bounding box center [787, 428] width 39 height 23
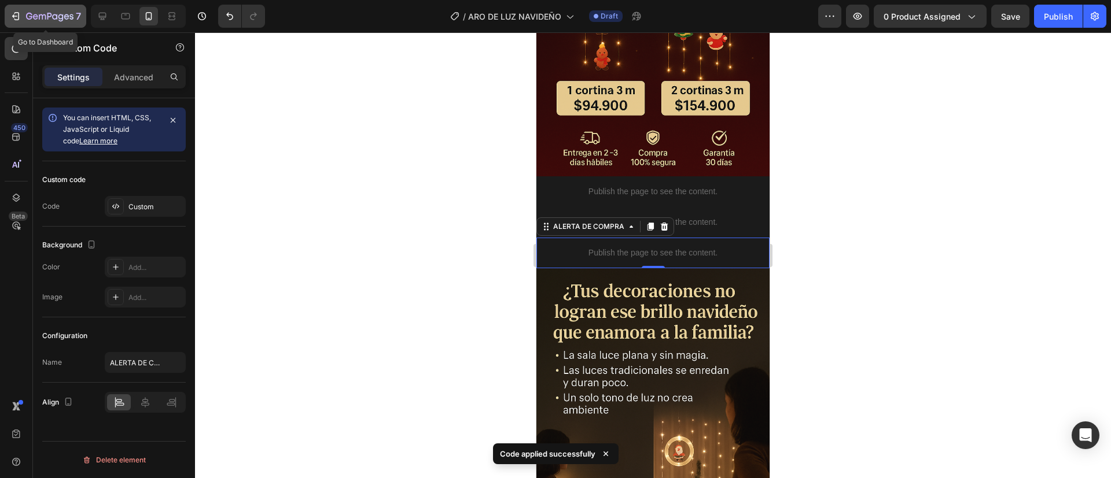
click at [30, 22] on div "7" at bounding box center [53, 16] width 55 height 14
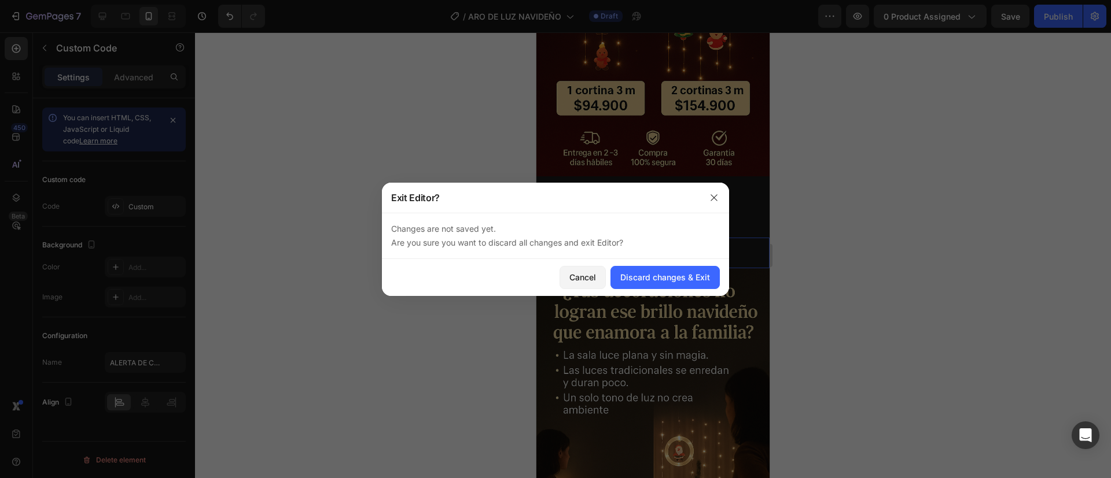
click at [355, 142] on div at bounding box center [555, 239] width 1111 height 478
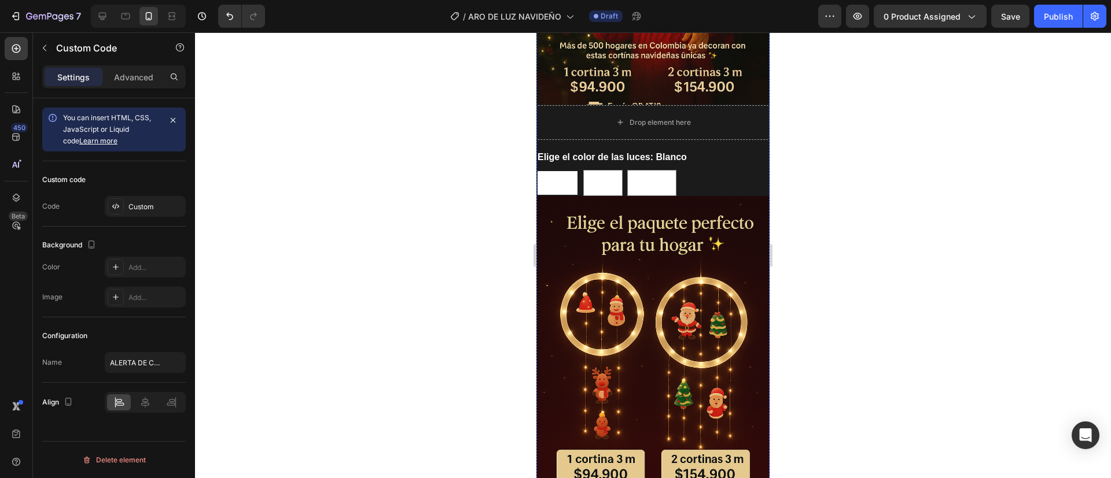
scroll to position [0, 0]
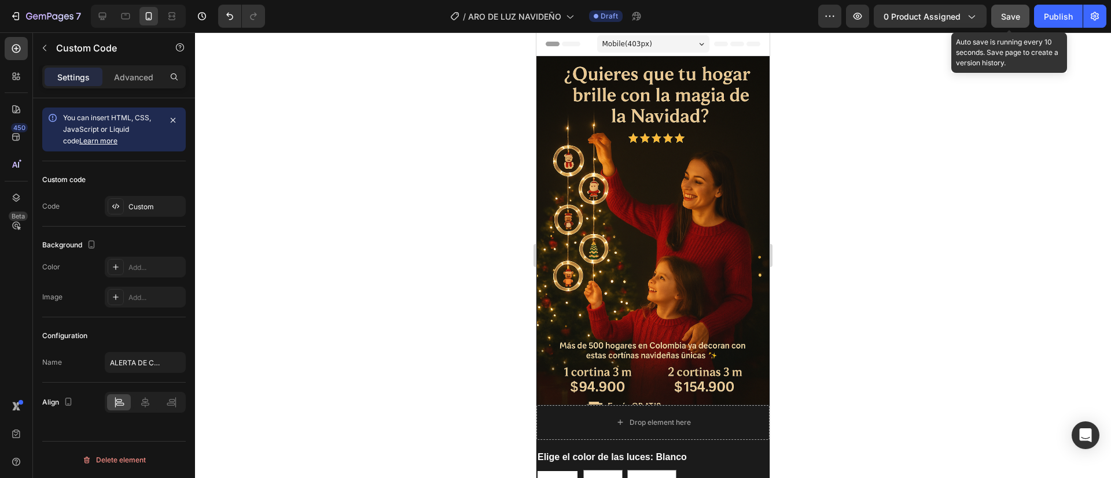
click at [1012, 20] on span "Save" at bounding box center [1010, 17] width 19 height 10
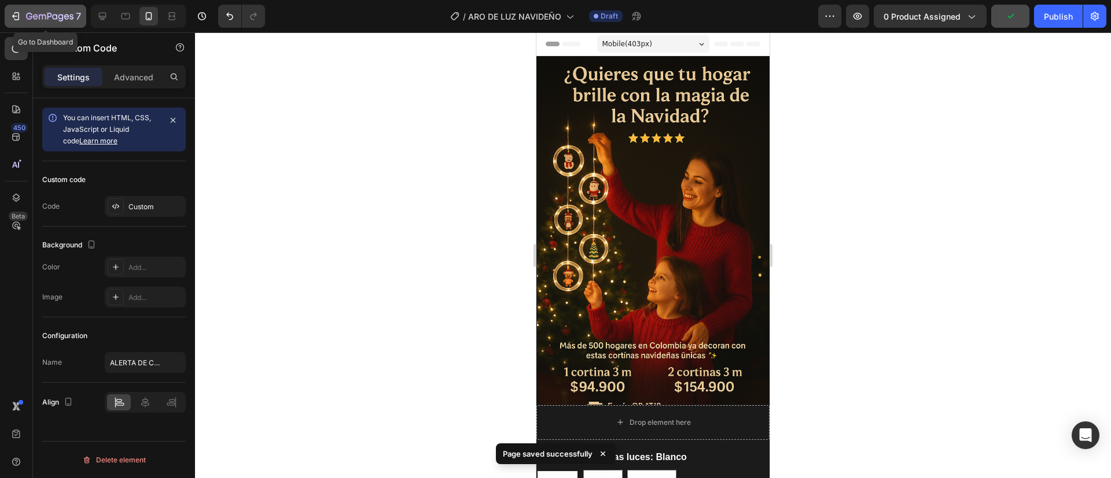
click at [47, 13] on icon "button" at bounding box center [49, 17] width 47 height 10
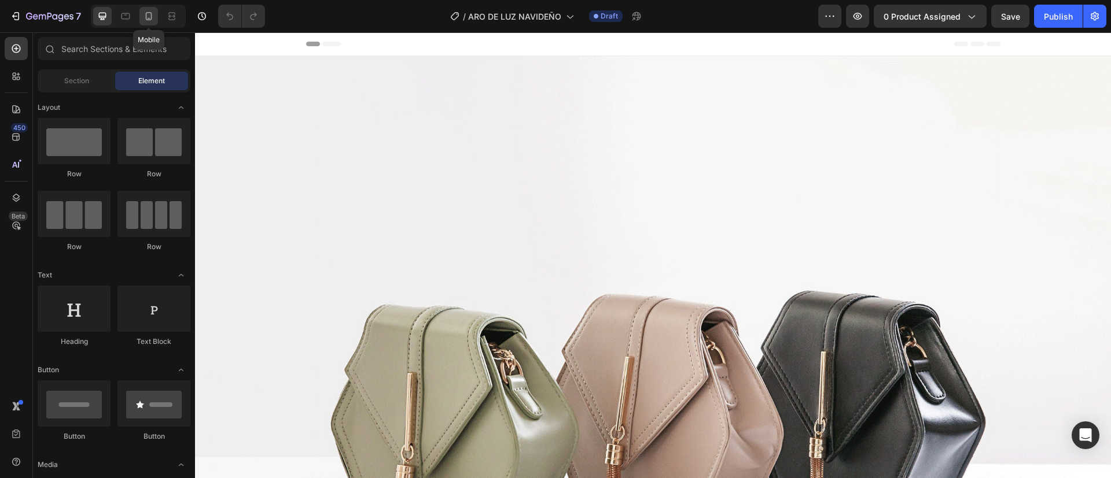
click at [153, 12] on icon at bounding box center [149, 16] width 12 height 12
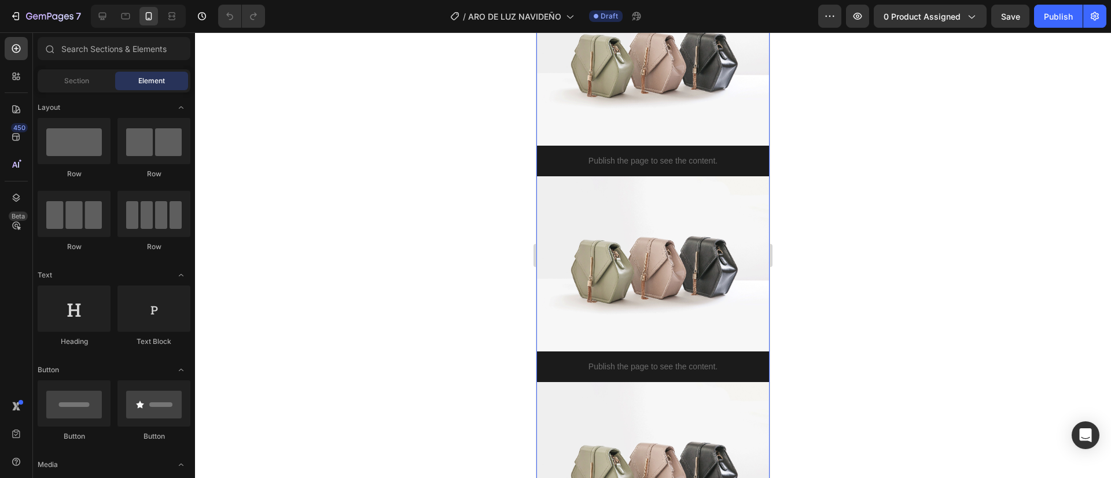
scroll to position [619, 0]
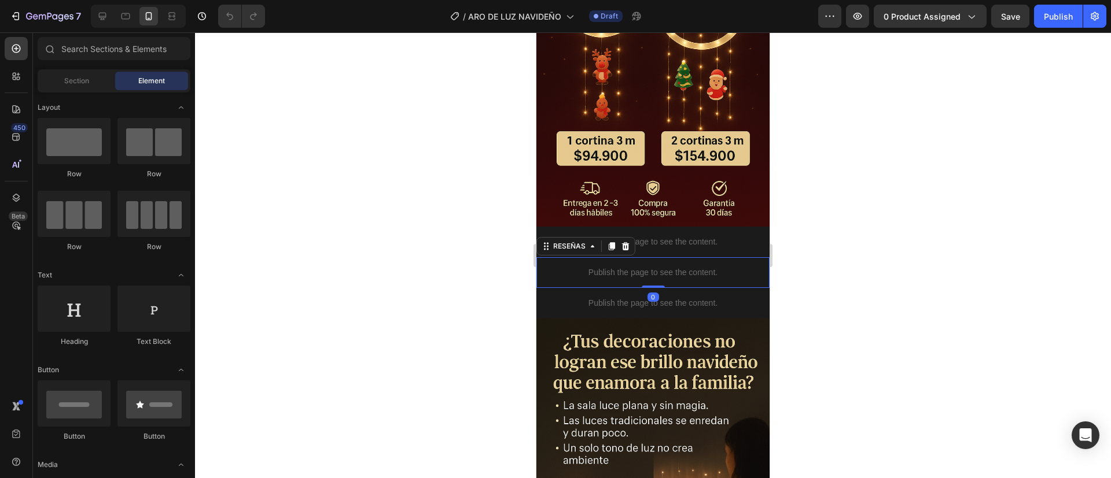
click at [604, 267] on p "Publish the page to see the content." at bounding box center [652, 273] width 233 height 12
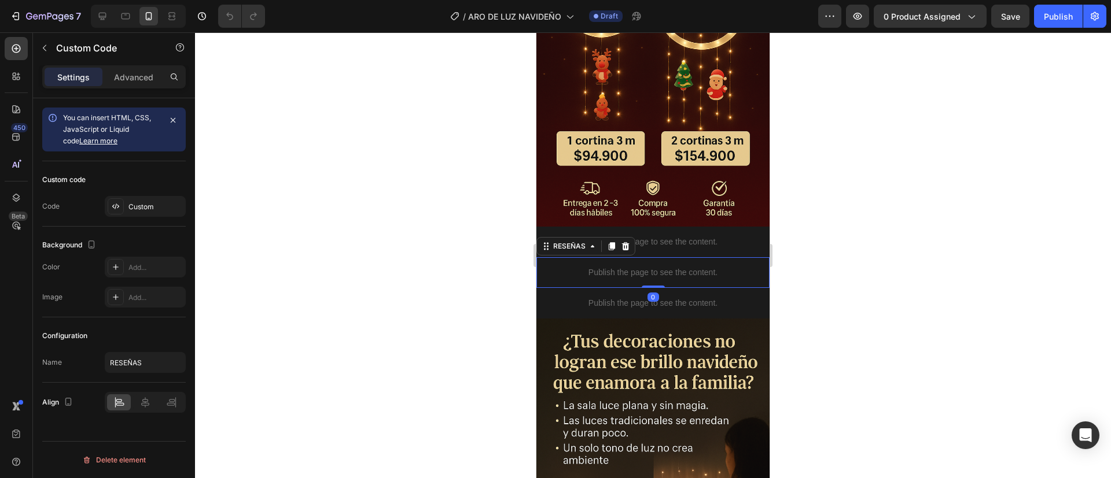
click at [604, 267] on p "Publish the page to see the content." at bounding box center [652, 273] width 233 height 12
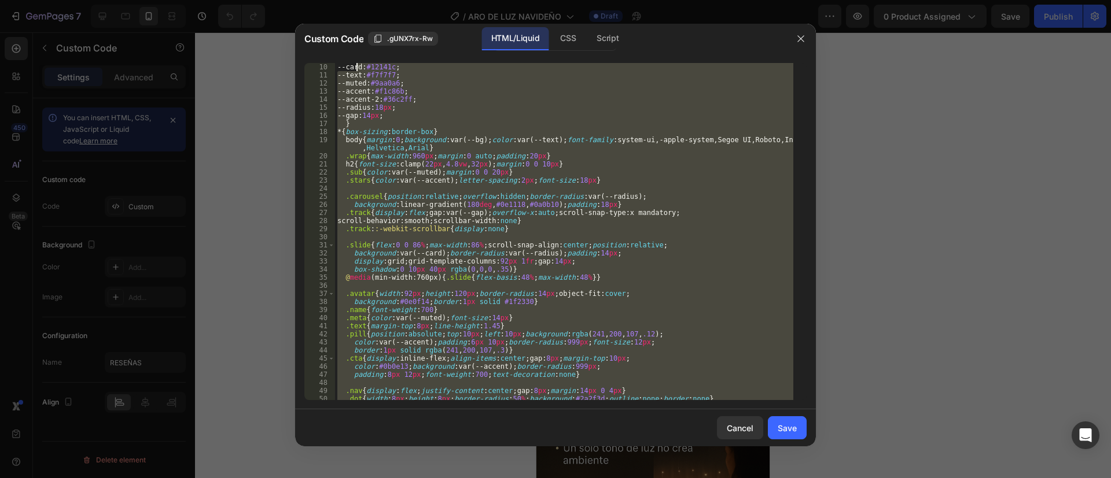
scroll to position [0, 0]
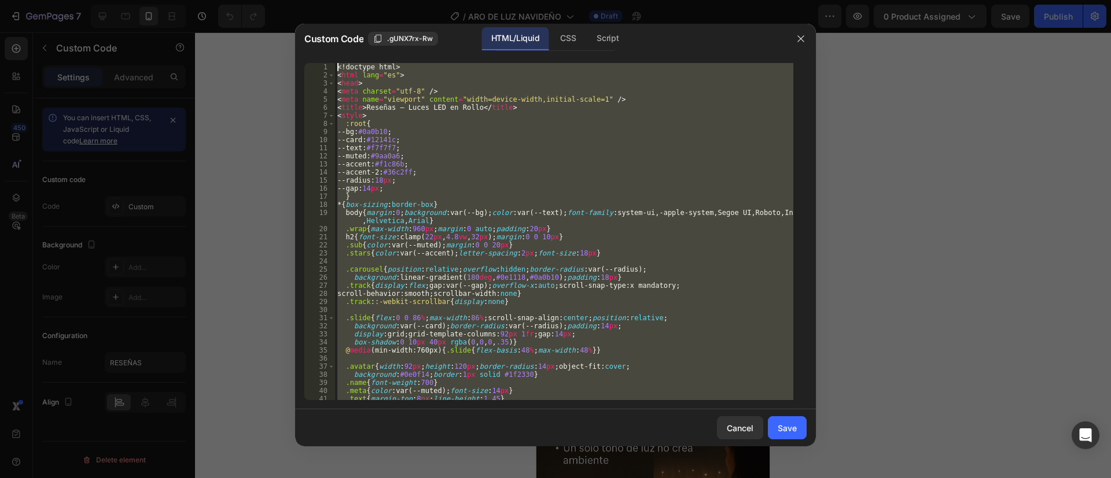
drag, startPoint x: 365, startPoint y: 391, endPoint x: 355, endPoint y: 50, distance: 340.3
click at [355, 50] on div "Custom Code .gUNX7rx-Rw HTML/Liquid CSS Script 1 2 3 4 5 6 7 8 9 10 11 12 13 14…" at bounding box center [555, 235] width 521 height 423
type textarea "<!doctype html> <html lang="es">"
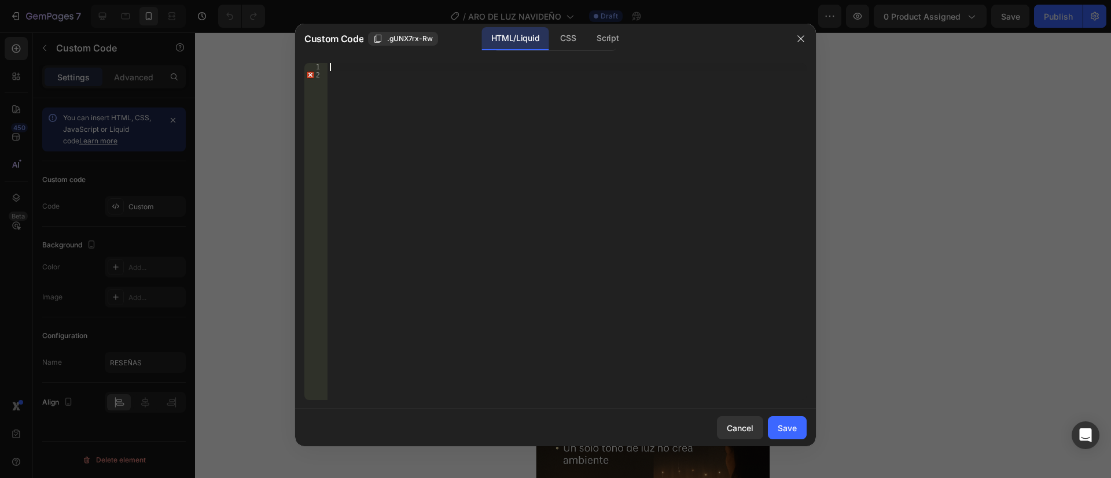
paste textarea "</div>"
type textarea "</div>"
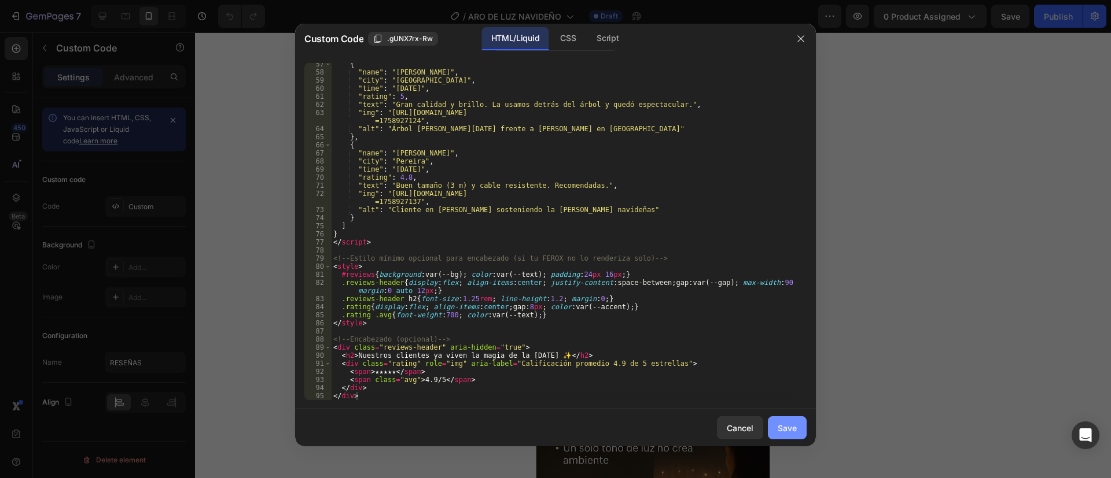
click at [787, 434] on div "Save" at bounding box center [787, 428] width 19 height 12
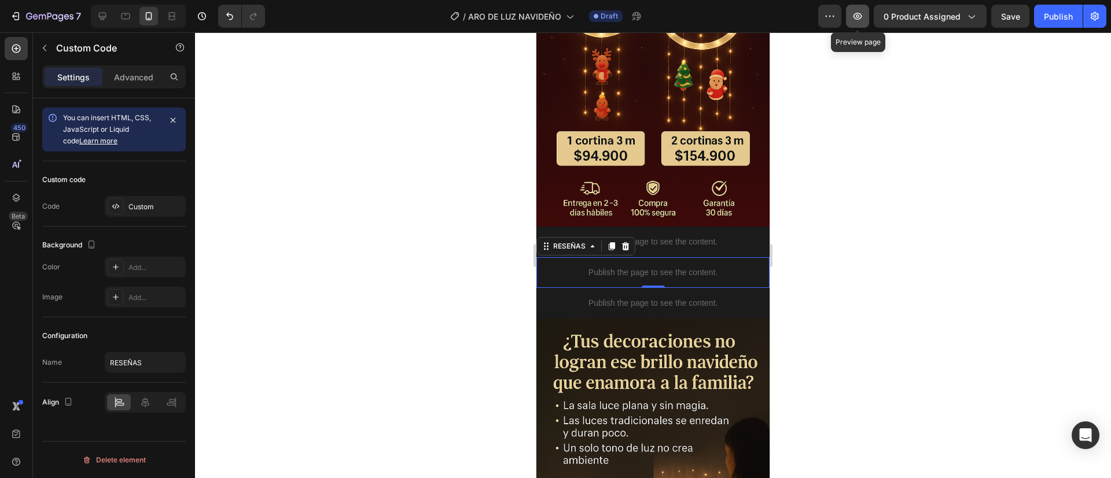
click at [854, 19] on icon "button" at bounding box center [858, 16] width 12 height 12
click at [607, 267] on p "Publish the page to see the content." at bounding box center [652, 273] width 233 height 12
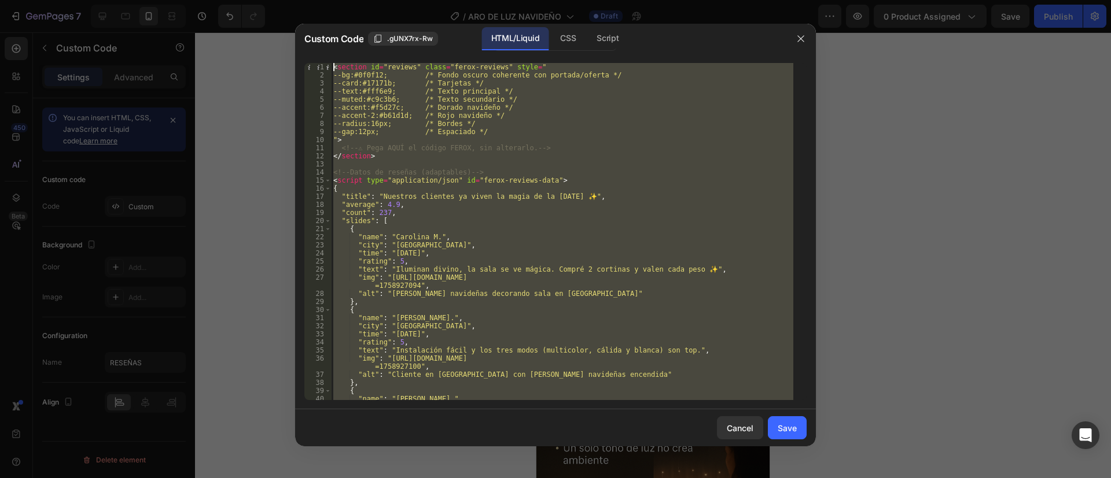
scroll to position [0, 0]
drag, startPoint x: 367, startPoint y: 393, endPoint x: 303, endPoint y: 1, distance: 397.6
click at [303, 1] on div "Custom Code .gUNX7rx-Rw HTML/Liquid CSS Script 1 2 3 4 5 6 7 8 9 10 11 12 13 14…" at bounding box center [555, 239] width 1111 height 478
type textarea "<section id="reviews" class="ferox-reviews" style=" --bg:#0f0f12; /* Fondo oscu…"
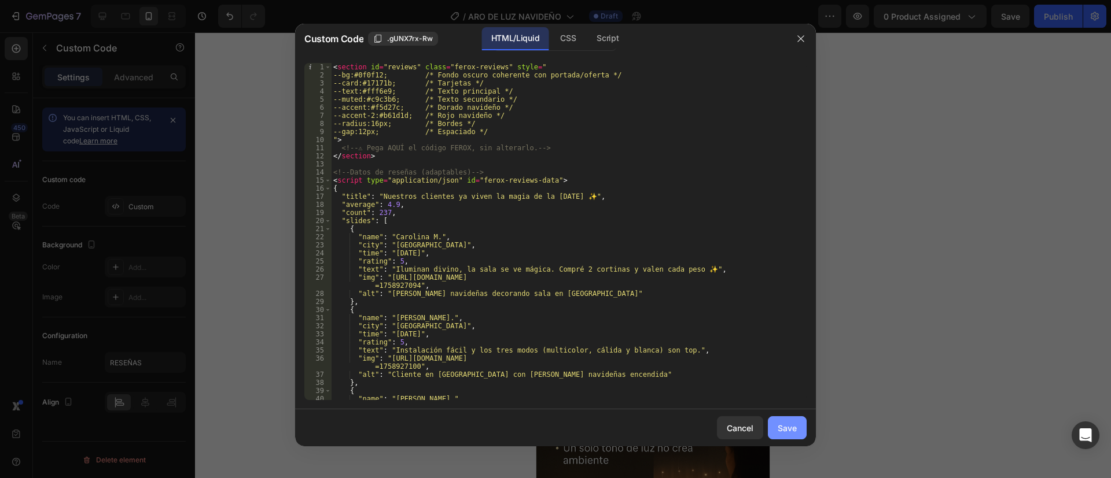
click at [784, 424] on div "Save" at bounding box center [787, 428] width 19 height 12
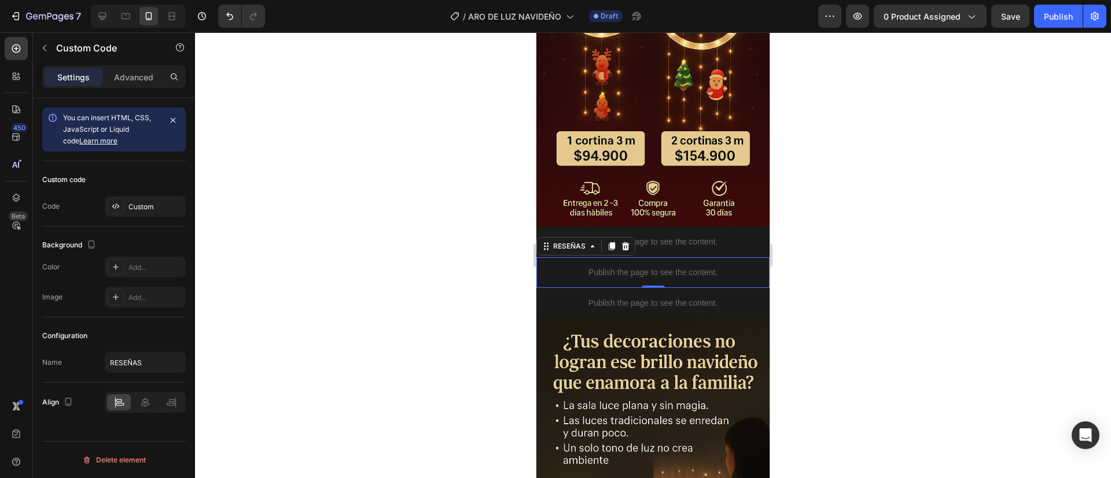
click at [576, 267] on p "Publish the page to see the content." at bounding box center [652, 273] width 233 height 12
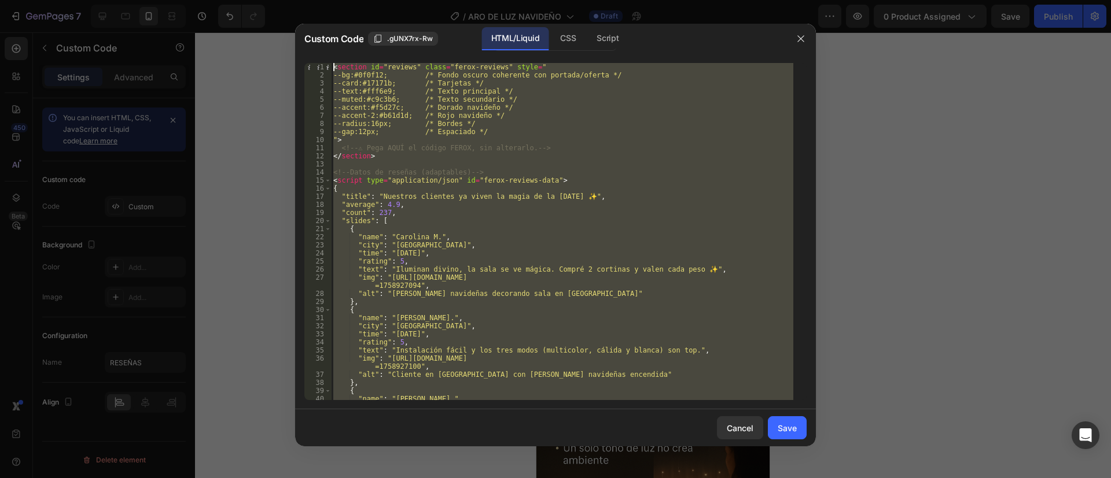
drag, startPoint x: 455, startPoint y: 386, endPoint x: 366, endPoint y: 27, distance: 370.7
click at [366, 27] on div "Custom Code .gUNX7rx-Rw HTML/Liquid CSS Script </div> 1 2 3 4 5 6 7 8 9 10 11 1…" at bounding box center [555, 235] width 521 height 423
type textarea "<section id="reviews" class="ferox-reviews" style=" --bg:#0f0f12; /* Fondo oscu…"
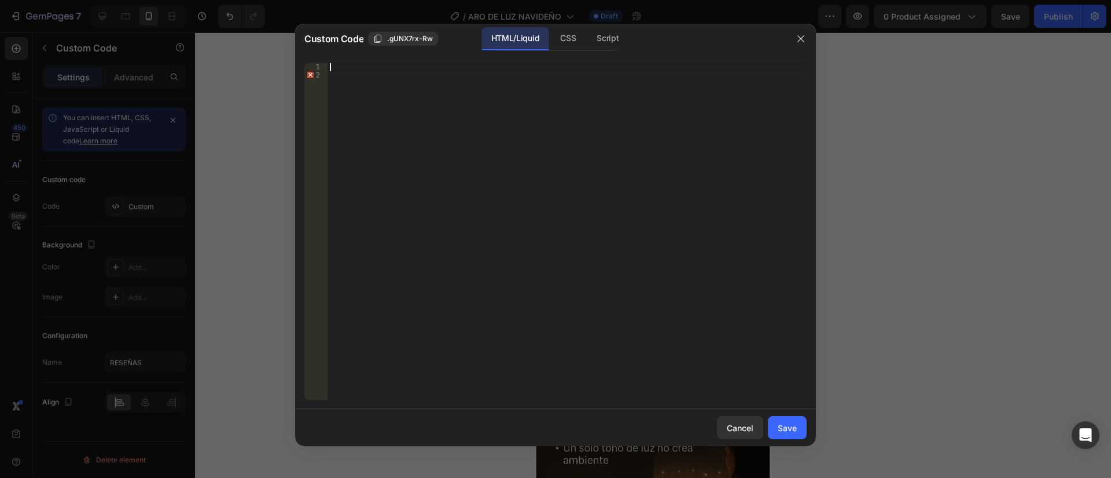
paste textarea ""city": "[PERSON_NAME]","
type textarea ""city": "[PERSON_NAME]","
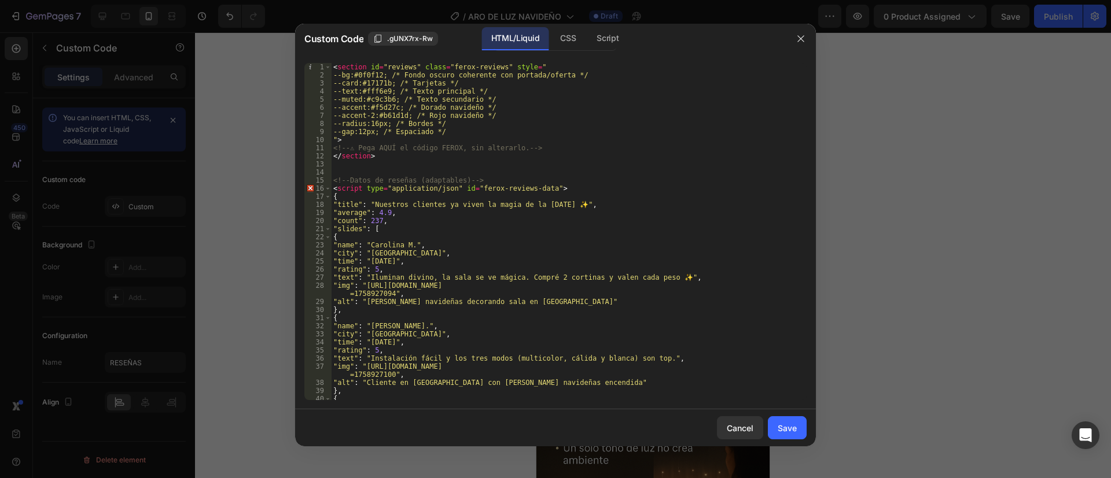
scroll to position [270, 0]
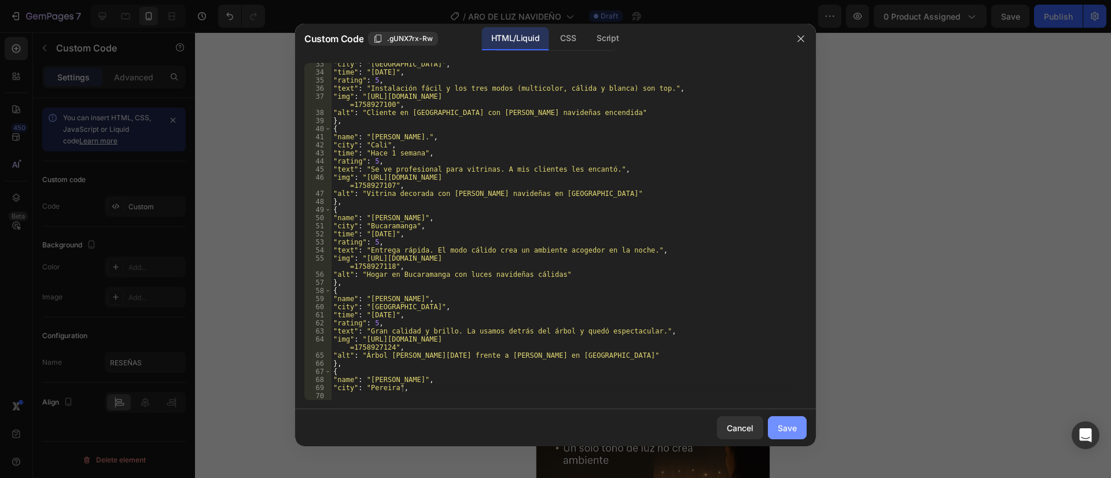
click at [777, 429] on button "Save" at bounding box center [787, 428] width 39 height 23
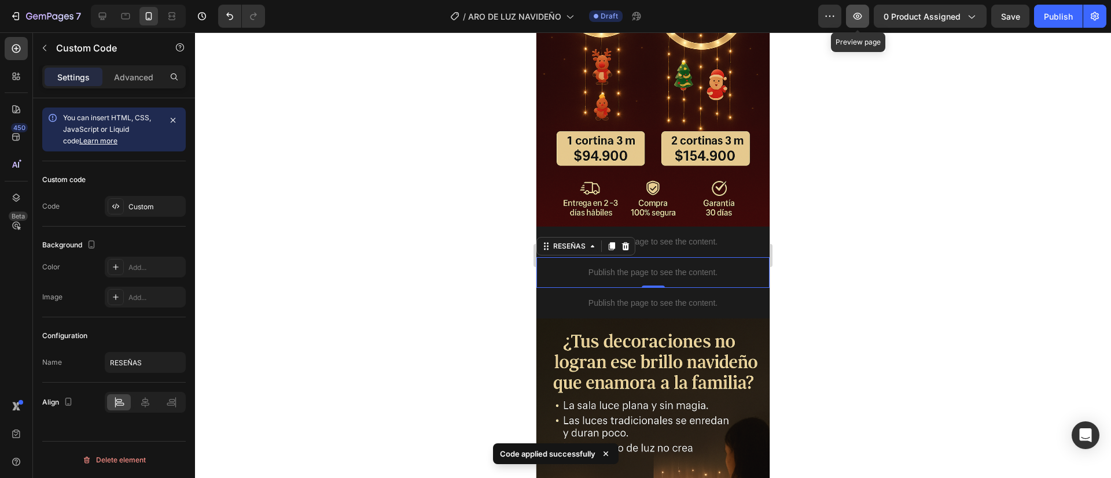
click at [859, 16] on icon "button" at bounding box center [857, 15] width 3 height 3
click at [663, 267] on p "Publish the page to see the content." at bounding box center [652, 273] width 233 height 12
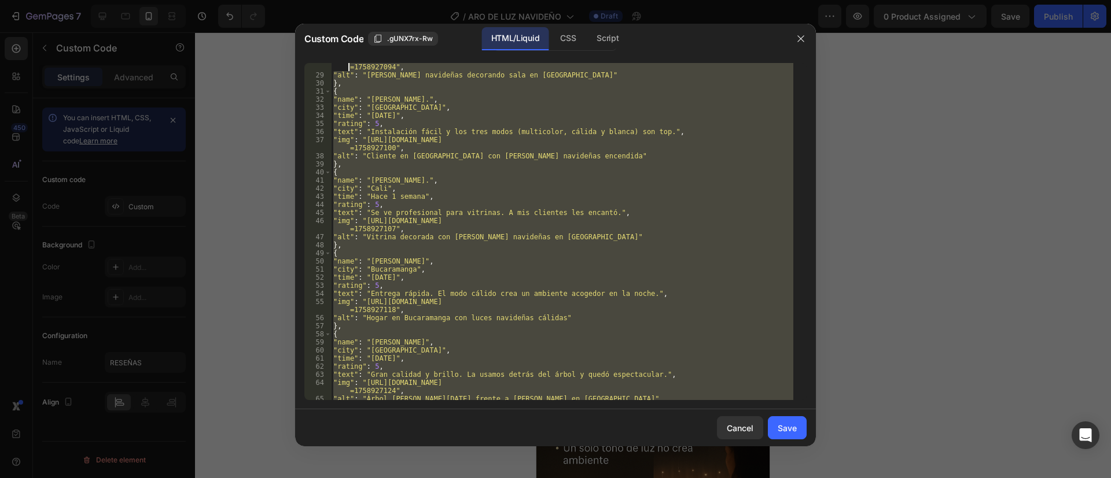
scroll to position [0, 0]
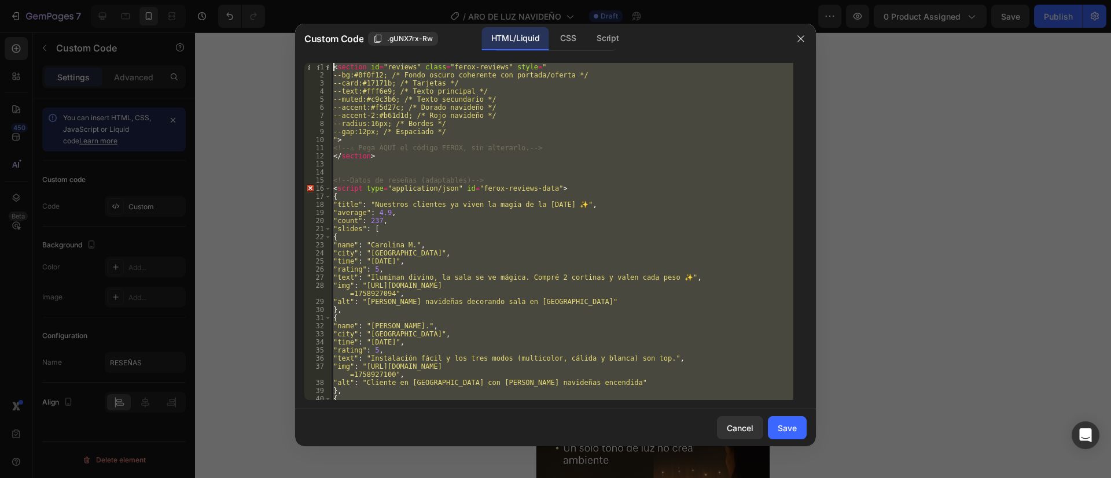
drag, startPoint x: 407, startPoint y: 396, endPoint x: 301, endPoint y: 26, distance: 385.1
click at [301, 26] on div "Custom Code .gUNX7rx-Rw HTML/Liquid CSS Script 1 2 3 4 5 6 7 8 9 10 11 12 13 14…" at bounding box center [555, 235] width 521 height 423
type textarea "<section id="reviews" class="ferox-reviews" style=" --bg:#0f0f12; /* Fondo oscu…"
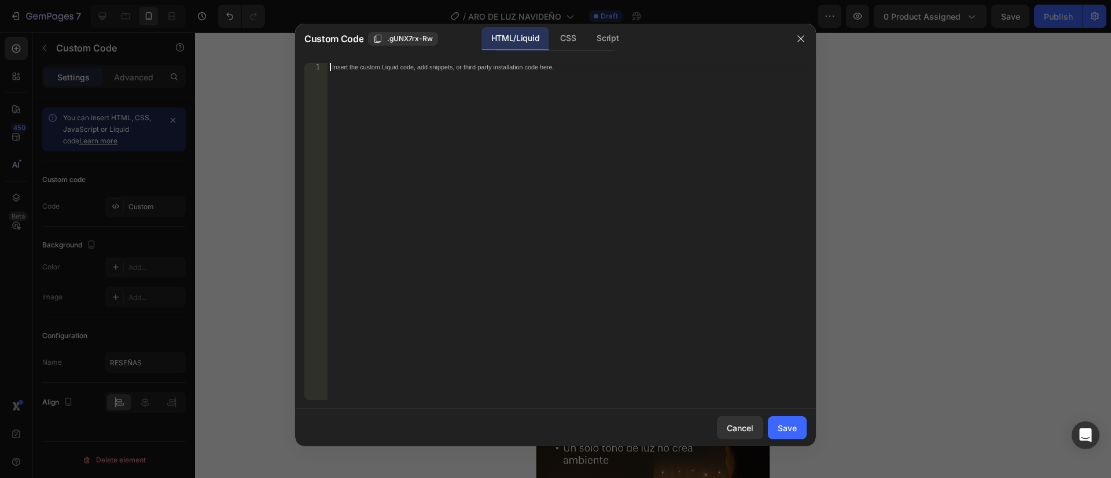
scroll to position [772, 0]
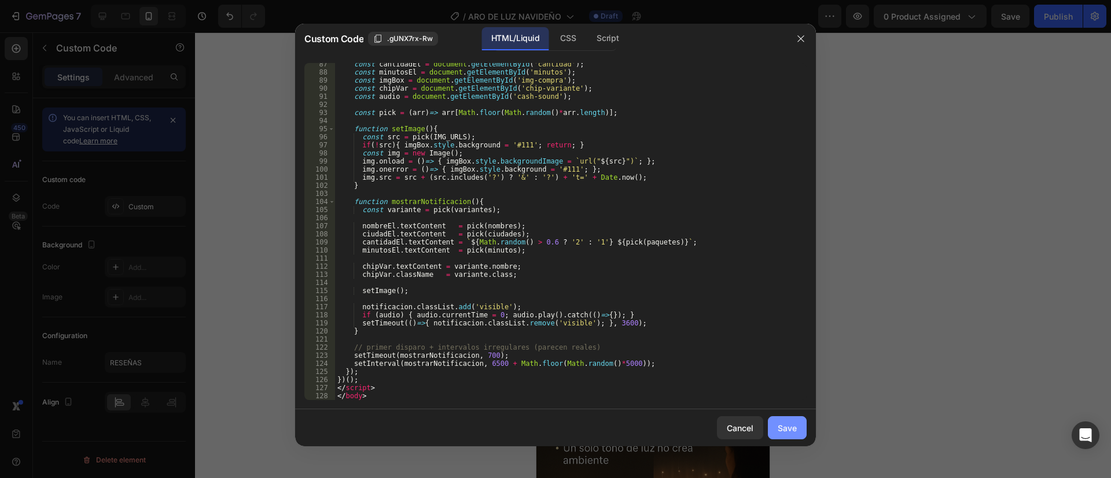
click at [786, 431] on div "Save" at bounding box center [787, 428] width 19 height 12
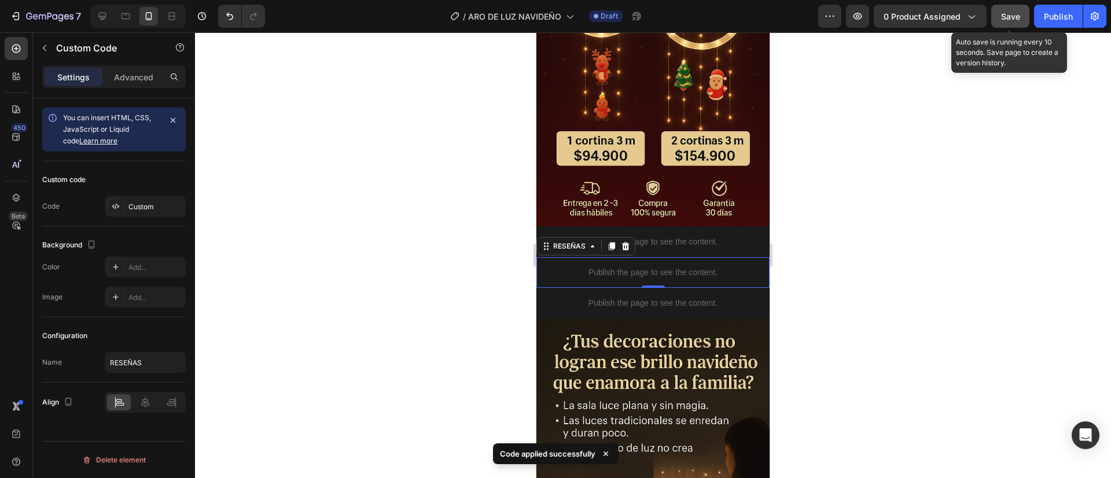
click at [998, 24] on button "Save" at bounding box center [1010, 16] width 38 height 23
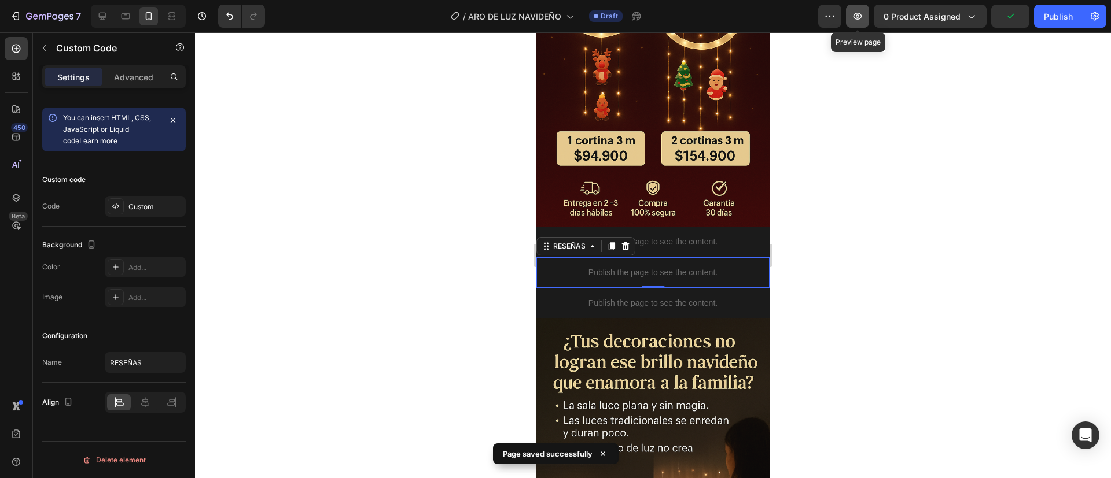
click at [852, 13] on button "button" at bounding box center [857, 16] width 23 height 23
click at [646, 267] on p "Publish the page to see the content." at bounding box center [652, 273] width 233 height 12
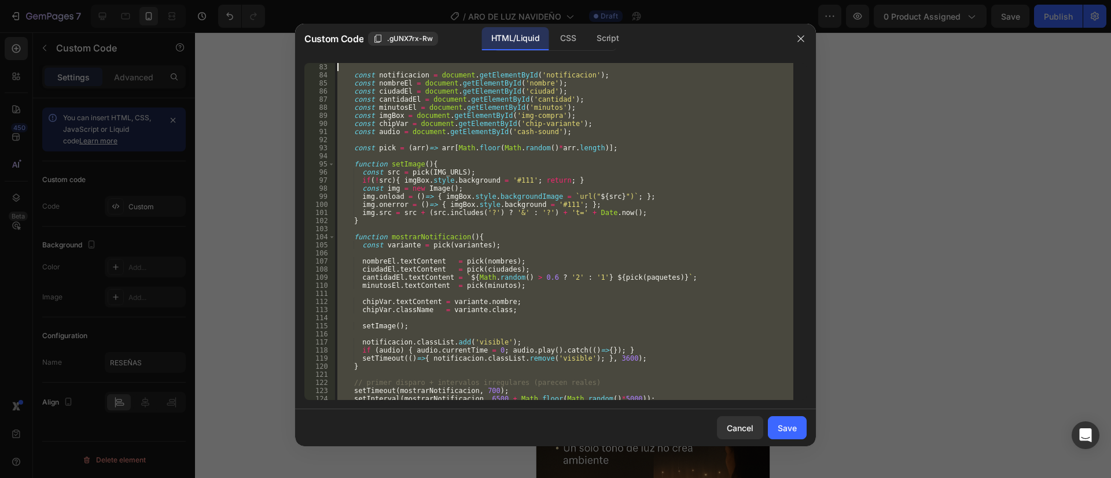
scroll to position [0, 0]
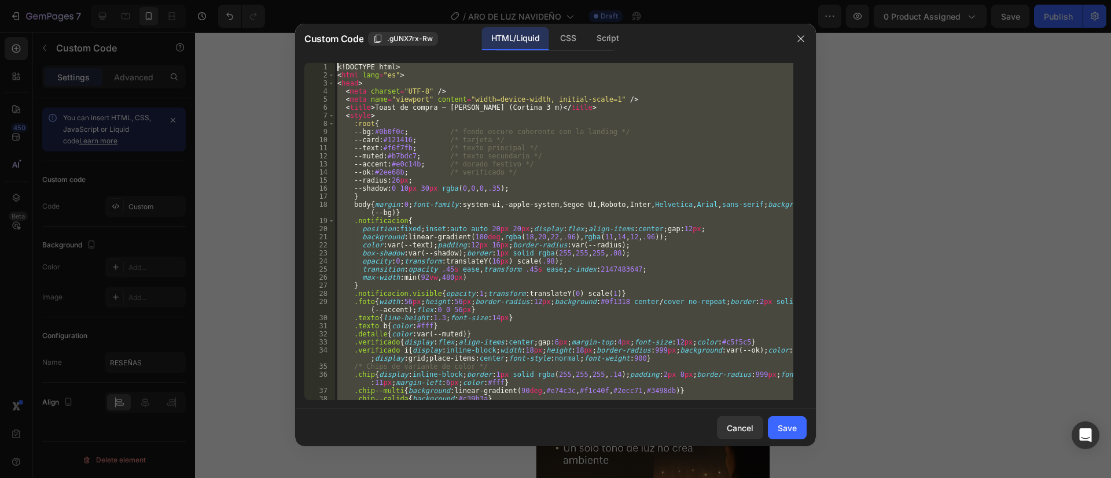
drag, startPoint x: 366, startPoint y: 395, endPoint x: 353, endPoint y: -47, distance: 442.2
click at [353, 0] on html "7 Version history / ARO DE LUZ NAVIDEÑO Draft Preview 0 product assigned Save P…" at bounding box center [555, 0] width 1111 height 0
type textarea "<!DOCTYPE html> <html lang="es">"
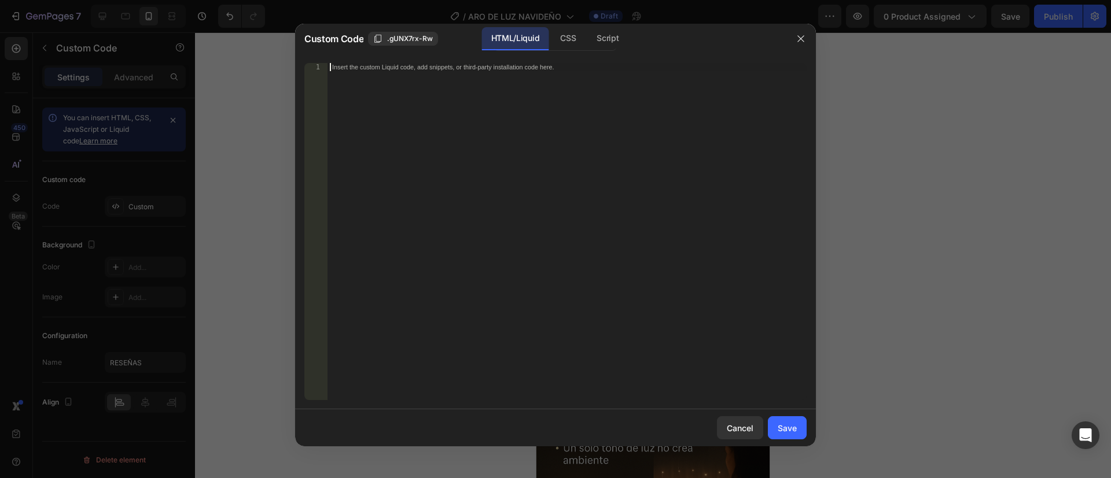
paste textarea "</html>"
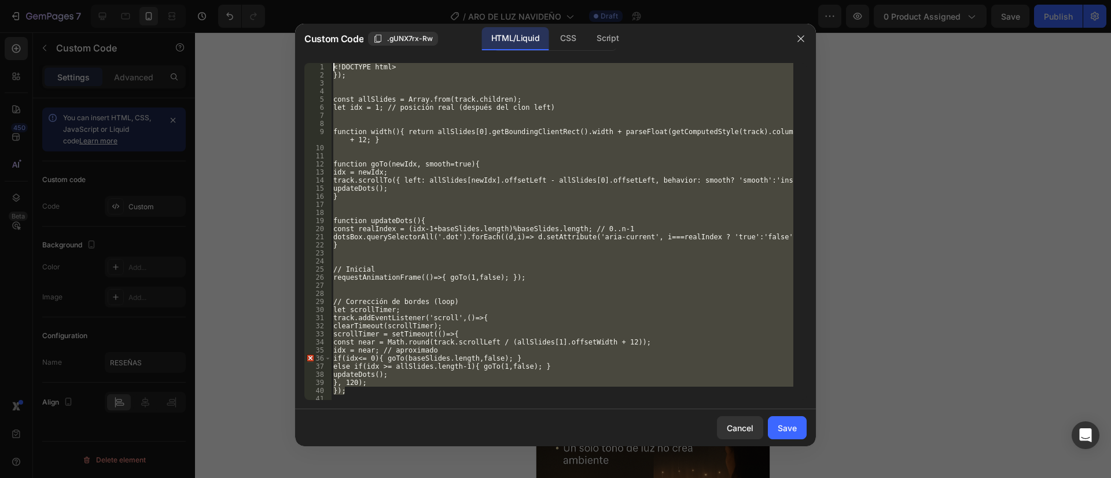
drag, startPoint x: 500, startPoint y: 391, endPoint x: 376, endPoint y: -46, distance: 454.0
click at [376, 0] on html "7 Version history / ARO DE LUZ NAVIDEÑO Draft Preview 0 product assigned Save P…" at bounding box center [555, 0] width 1111 height 0
type textarea "<!DOCTYPE html> });"
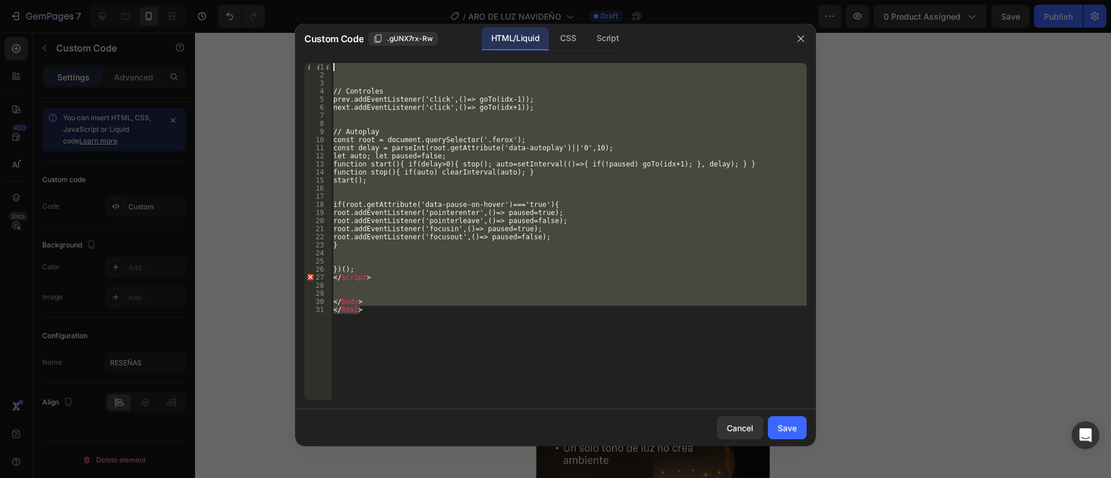
drag, startPoint x: 418, startPoint y: 324, endPoint x: 308, endPoint y: -25, distance: 366.1
click at [308, 0] on html "7 Version history / ARO DE LUZ NAVIDEÑO Draft Preview 0 product assigned Save P…" at bounding box center [555, 0] width 1111 height 0
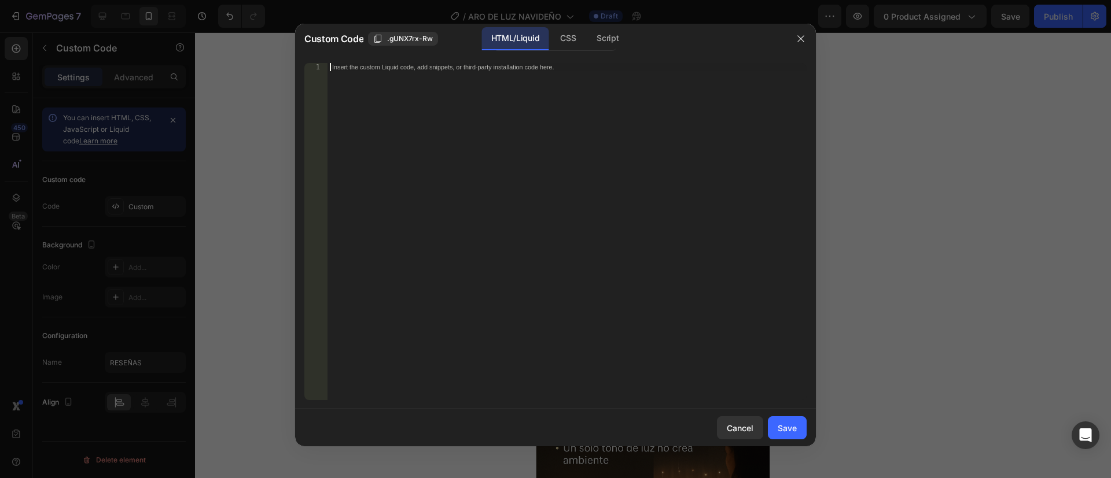
paste textarea "</html>"
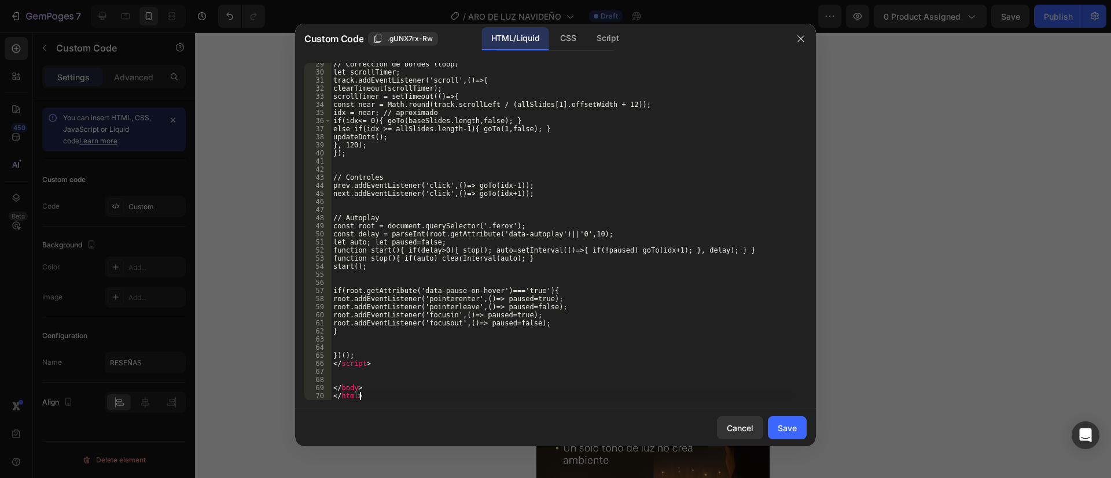
scroll to position [238, 0]
drag, startPoint x: 381, startPoint y: 409, endPoint x: 367, endPoint y: 401, distance: 16.1
click at [367, 401] on div "Custom Code .gUNX7rx-Rw HTML/Liquid CSS Script </html> 29 30 31 32 33 34 35 36 …" at bounding box center [555, 235] width 521 height 423
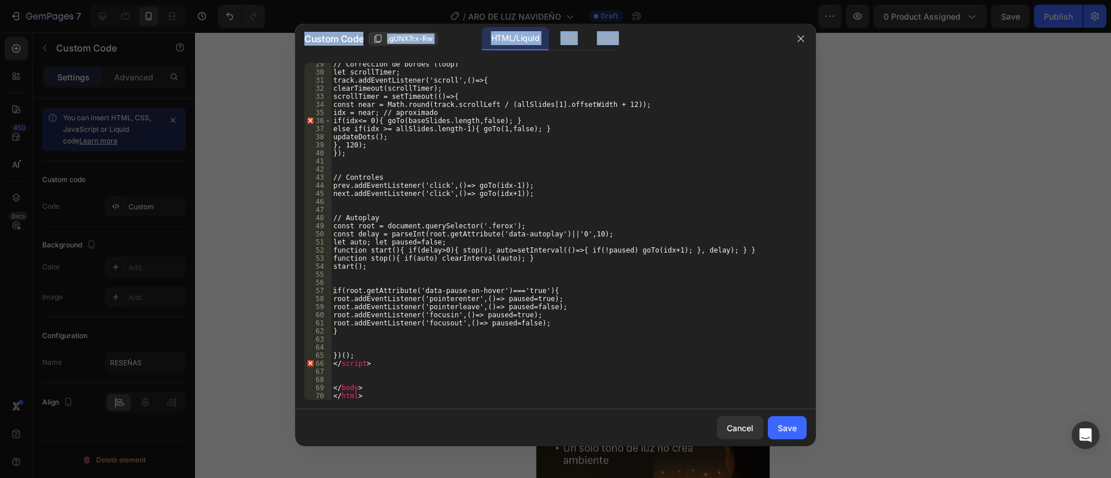
drag, startPoint x: 378, startPoint y: 406, endPoint x: 293, endPoint y: 337, distance: 110.2
click at [293, 337] on div "Custom Code .gUNX7rx-Rw HTML/Liquid CSS Script if(root.getAttribute('data-pause…" at bounding box center [555, 239] width 1111 height 478
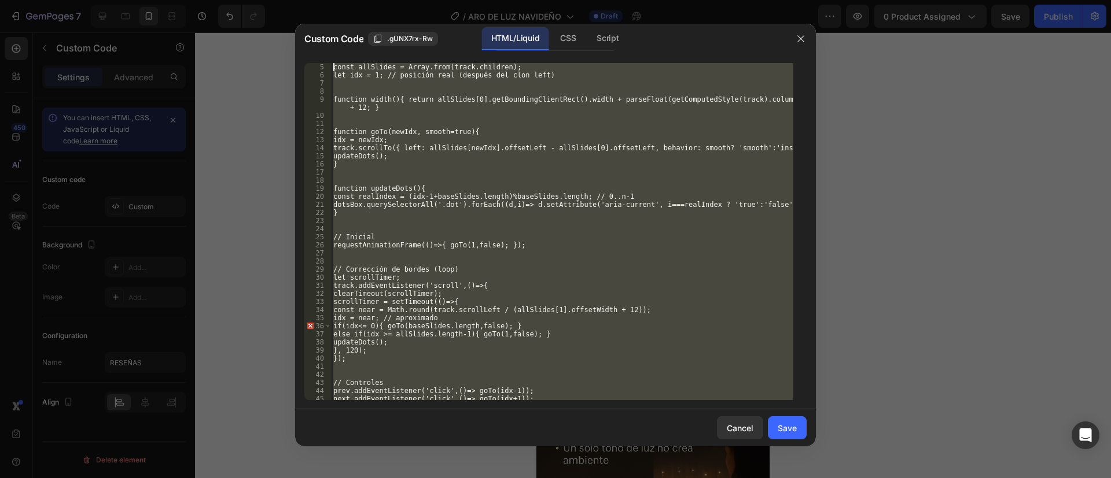
scroll to position [0, 0]
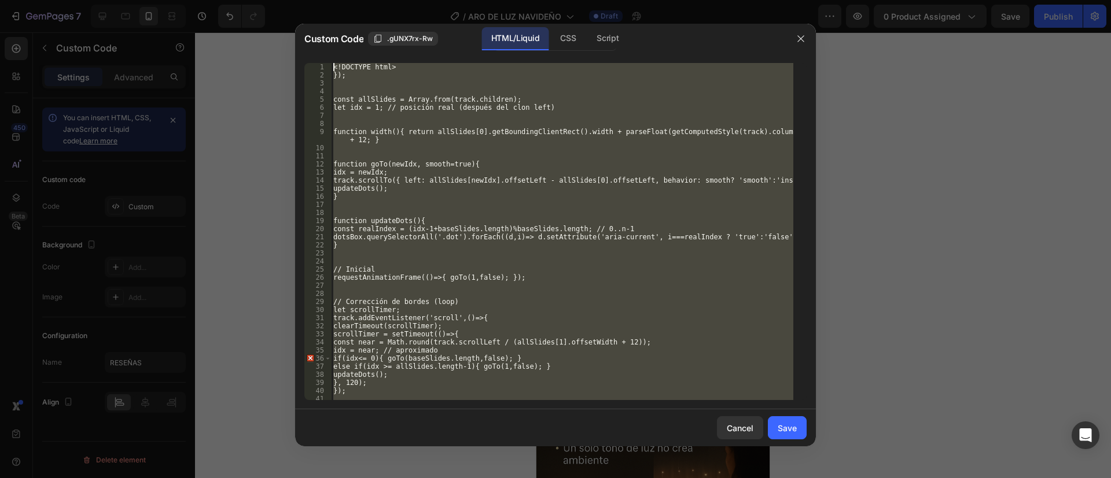
drag, startPoint x: 378, startPoint y: 397, endPoint x: 315, endPoint y: -30, distance: 431.1
click at [315, 0] on html "7 Version history / ARO DE LUZ NAVIDEÑO Draft Preview 0 product assigned Save P…" at bounding box center [555, 0] width 1111 height 0
type textarea "<!DOCTYPE html> });"
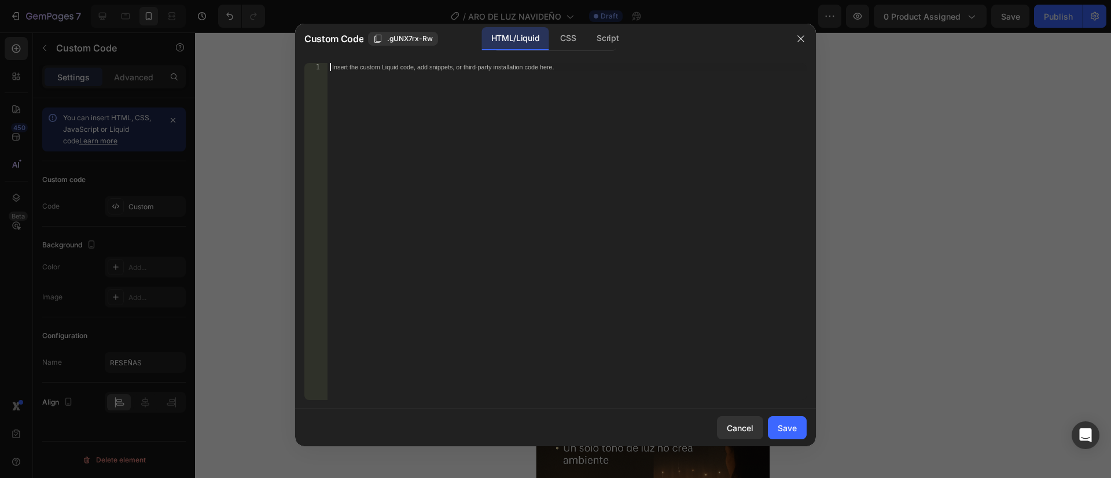
click at [467, 179] on div "Insert the custom Liquid code, add snippets, or third-party installation code h…" at bounding box center [566, 239] width 479 height 353
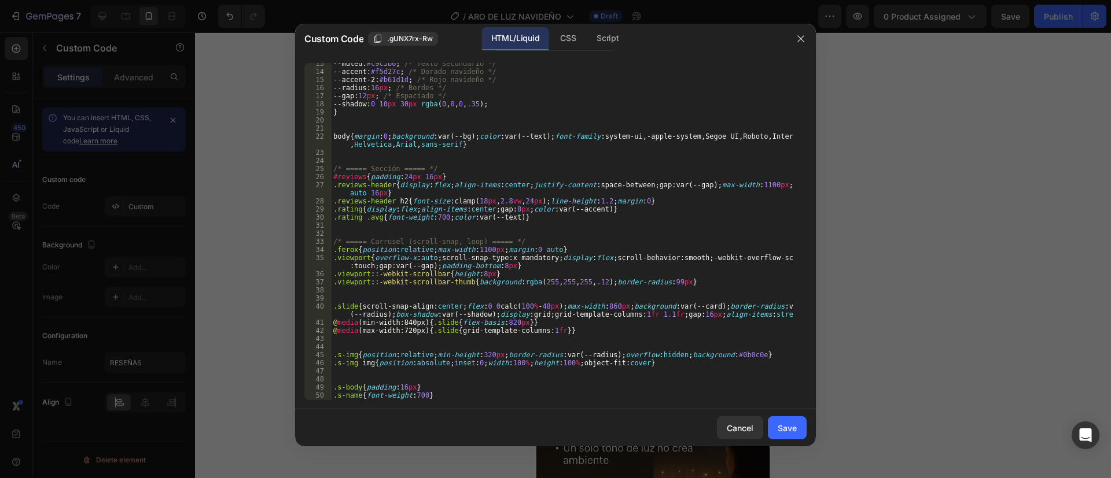
scroll to position [197, 0]
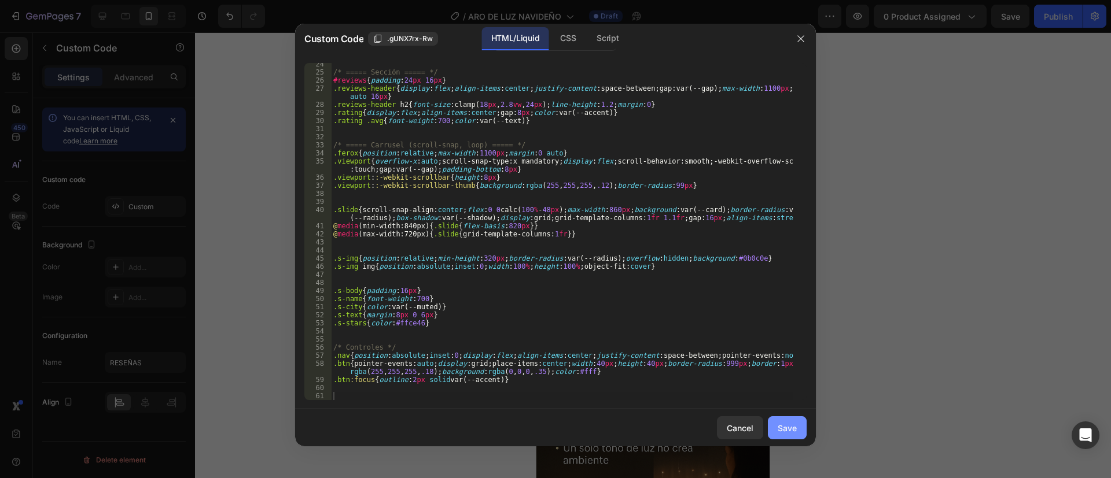
click at [798, 430] on button "Save" at bounding box center [787, 428] width 39 height 23
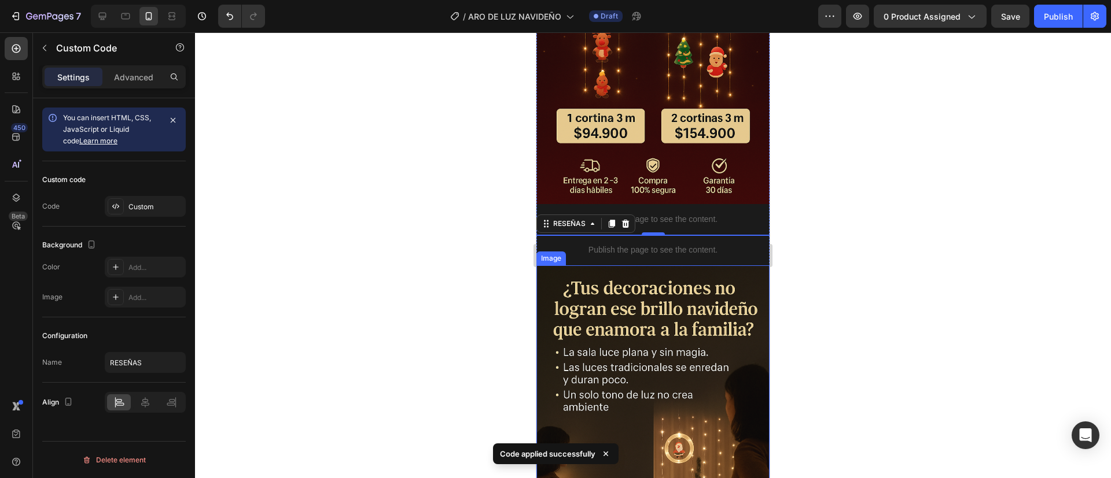
scroll to position [636, 0]
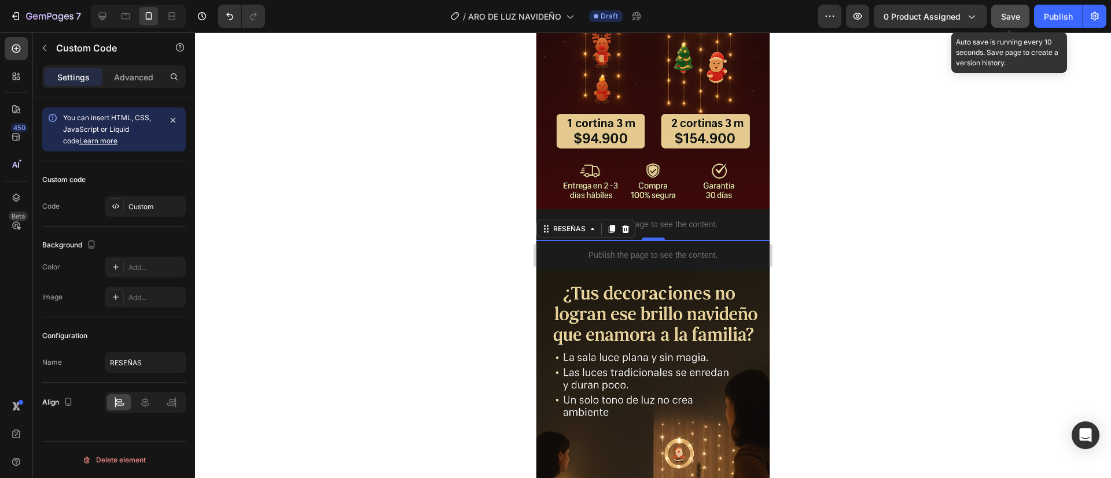
click at [1016, 14] on span "Save" at bounding box center [1010, 17] width 19 height 10
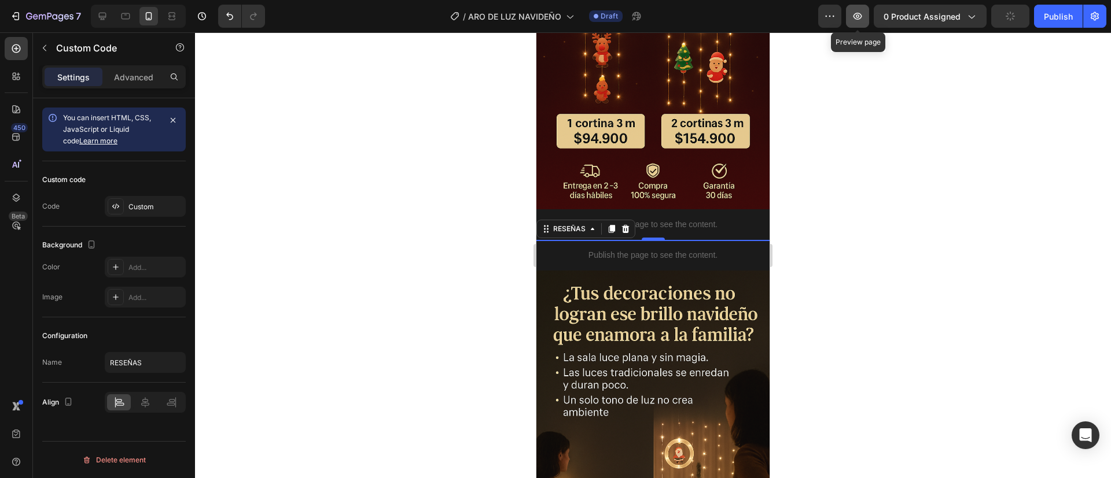
click at [850, 16] on button "button" at bounding box center [857, 16] width 23 height 23
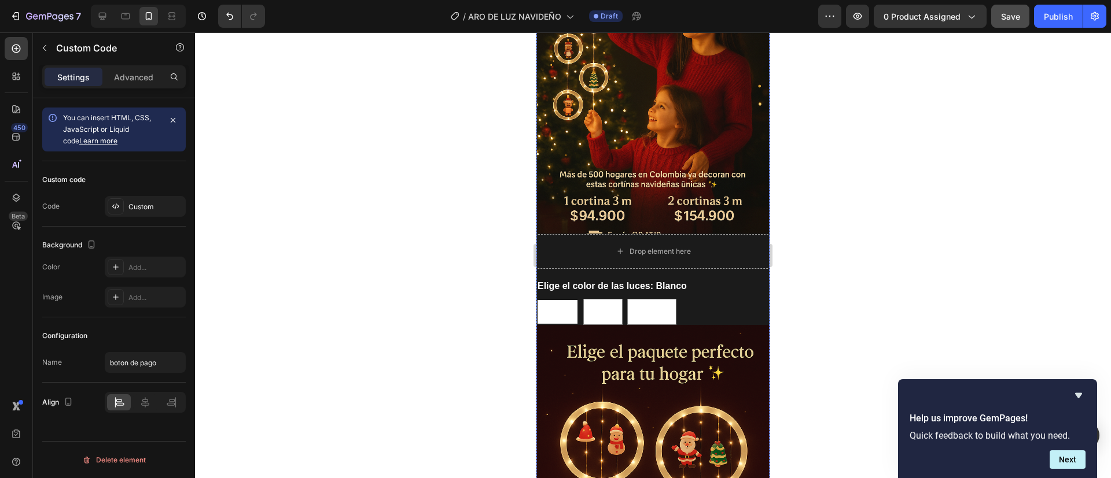
scroll to position [0, 0]
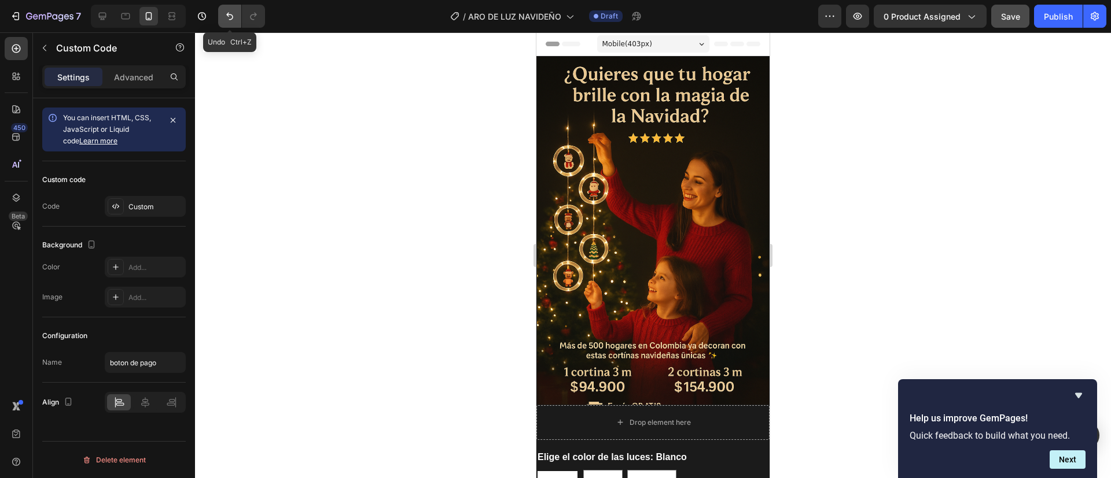
click at [230, 14] on icon "Undo/Redo" at bounding box center [229, 17] width 7 height 8
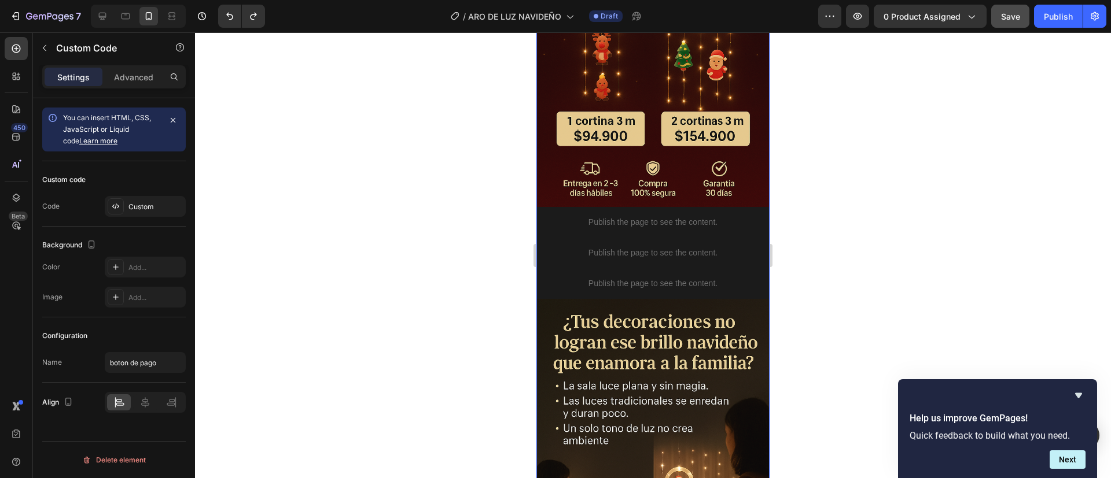
scroll to position [638, 0]
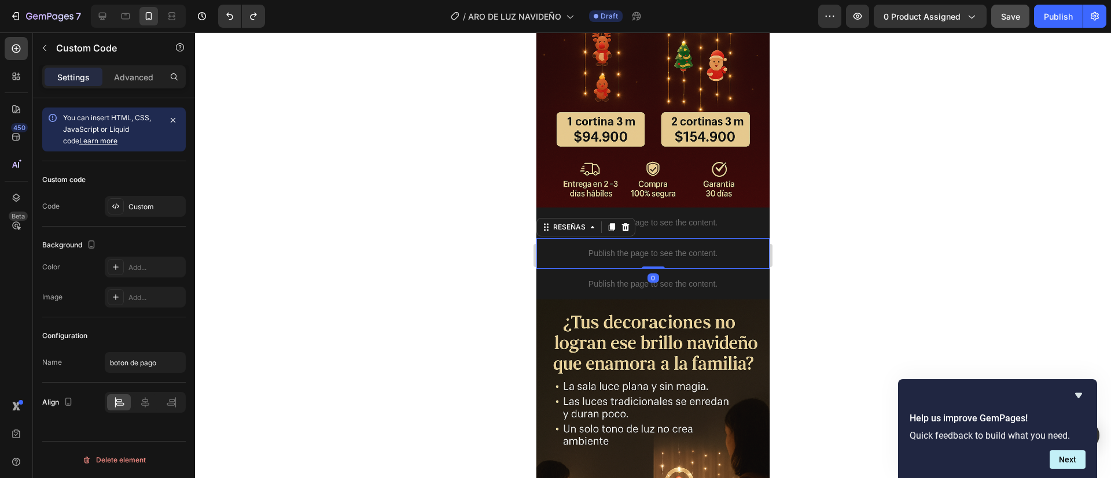
click at [625, 248] on p "Publish the page to see the content." at bounding box center [652, 254] width 233 height 12
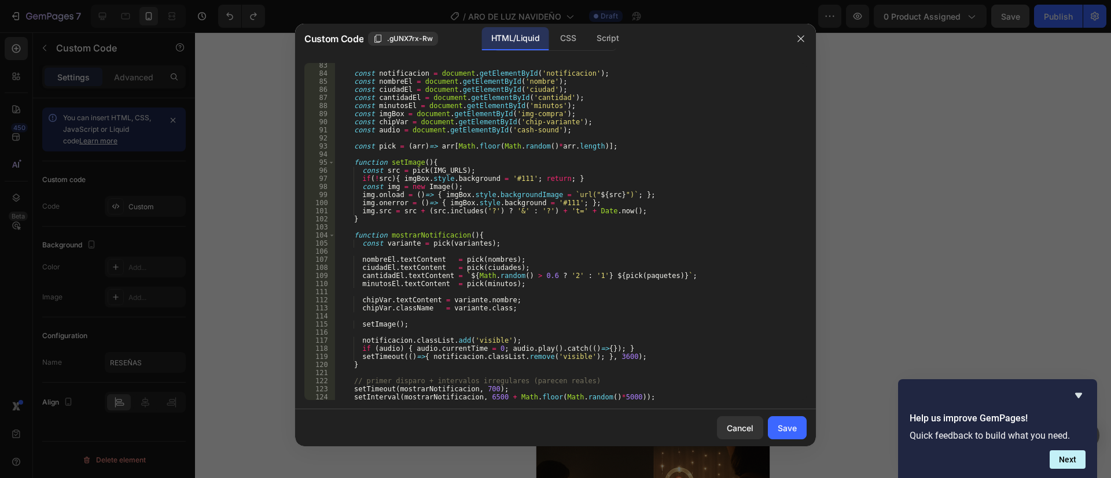
scroll to position [789, 0]
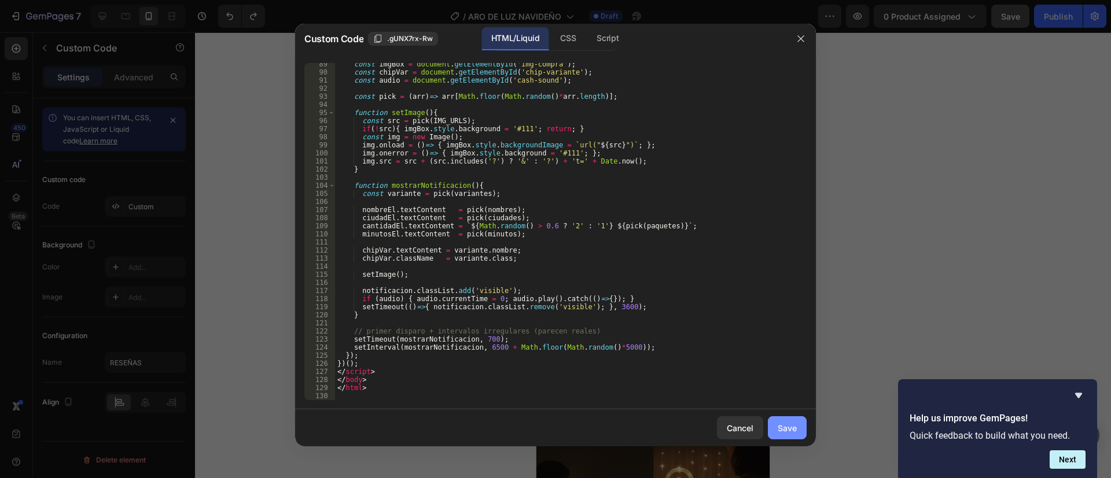
click at [788, 426] on div "Save" at bounding box center [787, 428] width 19 height 12
